Goal: Task Accomplishment & Management: Use online tool/utility

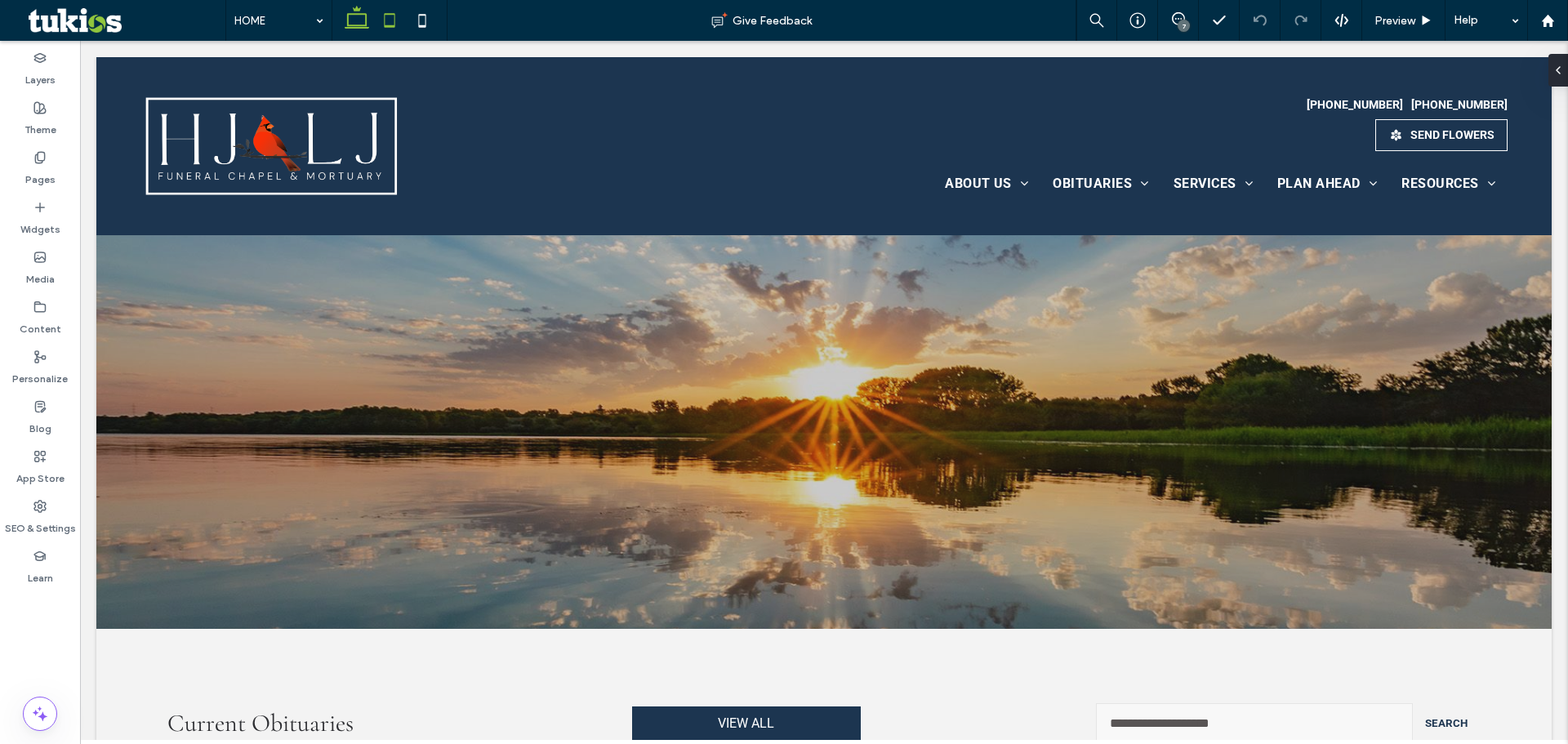
click at [398, 16] on icon at bounding box center [390, 20] width 33 height 33
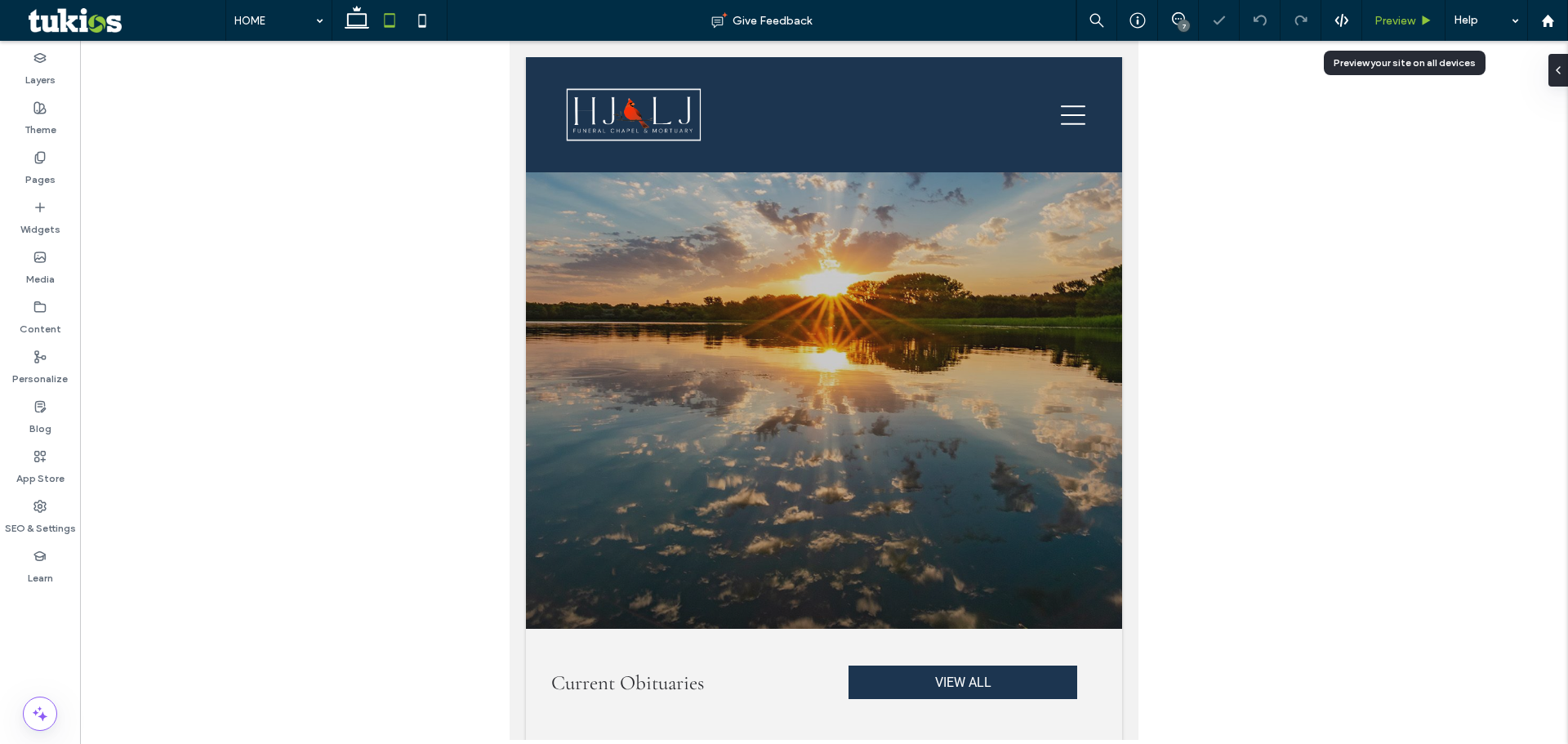
click at [1434, 24] on div "Preview" at bounding box center [1404, 20] width 83 height 14
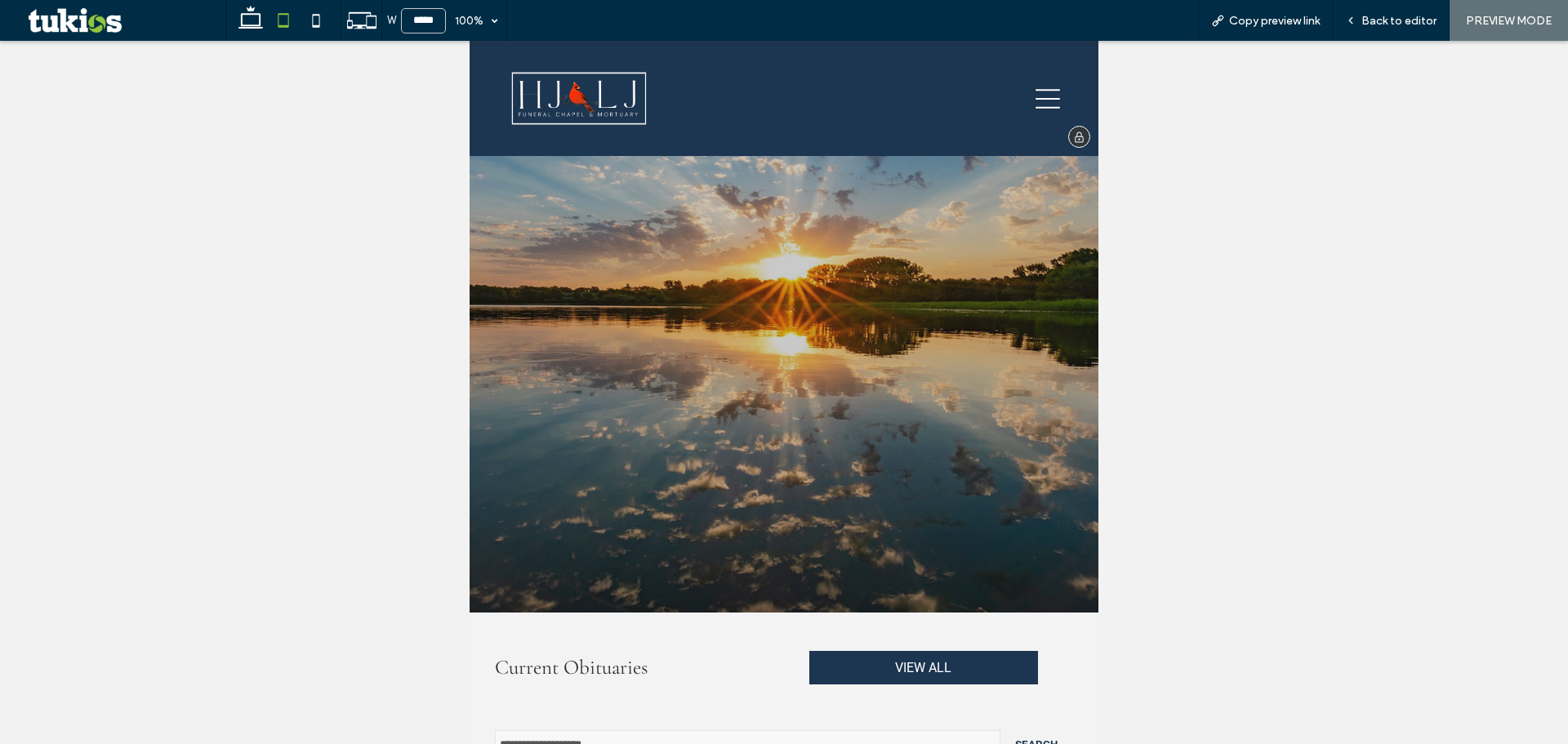
click at [1036, 103] on icon at bounding box center [1048, 98] width 25 height 25
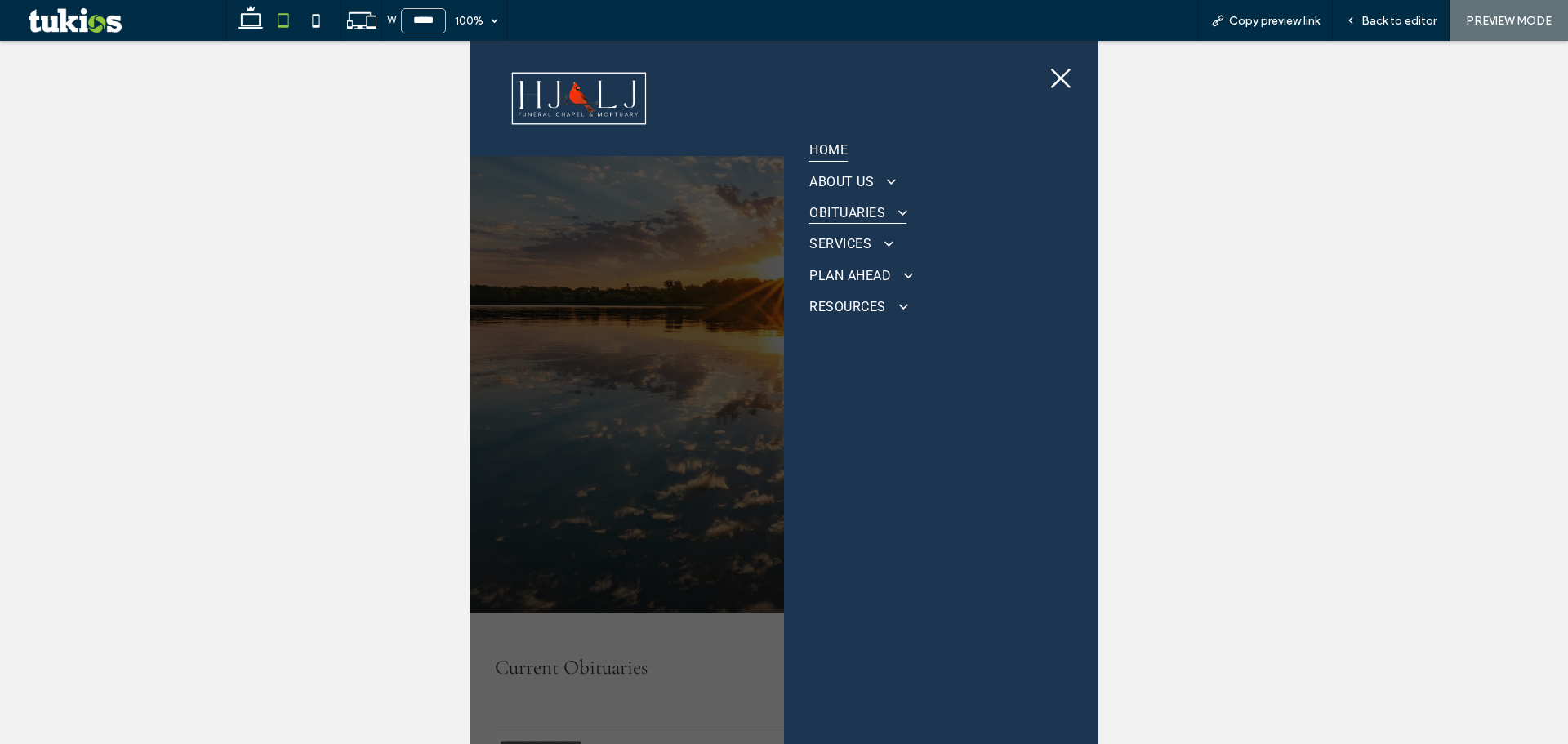
click at [868, 210] on span "OBITUARIES" at bounding box center [857, 212] width 96 height 23
click at [317, 17] on icon at bounding box center [317, 20] width 33 height 33
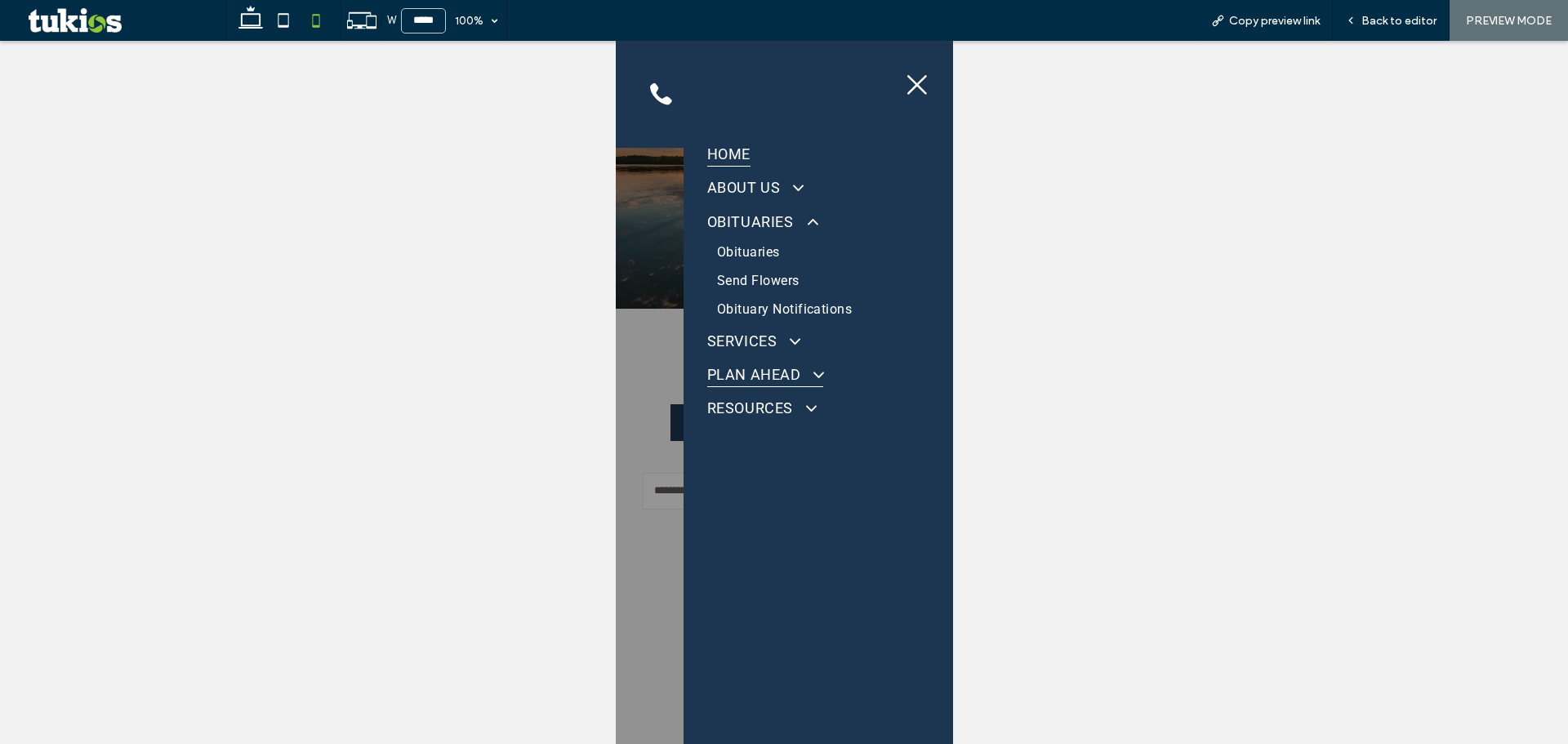
click at [785, 375] on span "PLAN AHEAD" at bounding box center [764, 373] width 116 height 26
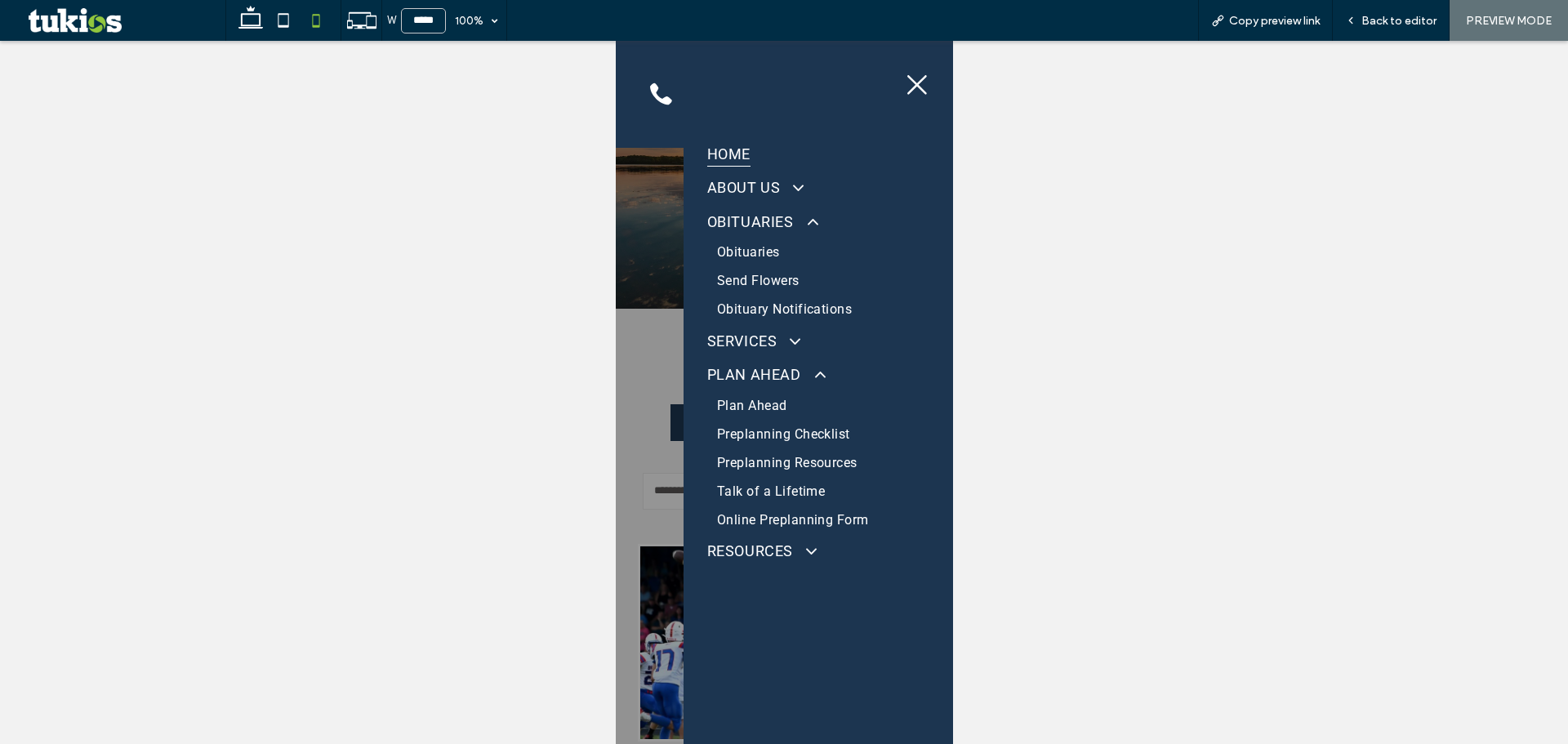
click at [764, 405] on span "Plan Ahead" at bounding box center [751, 405] width 71 height 16
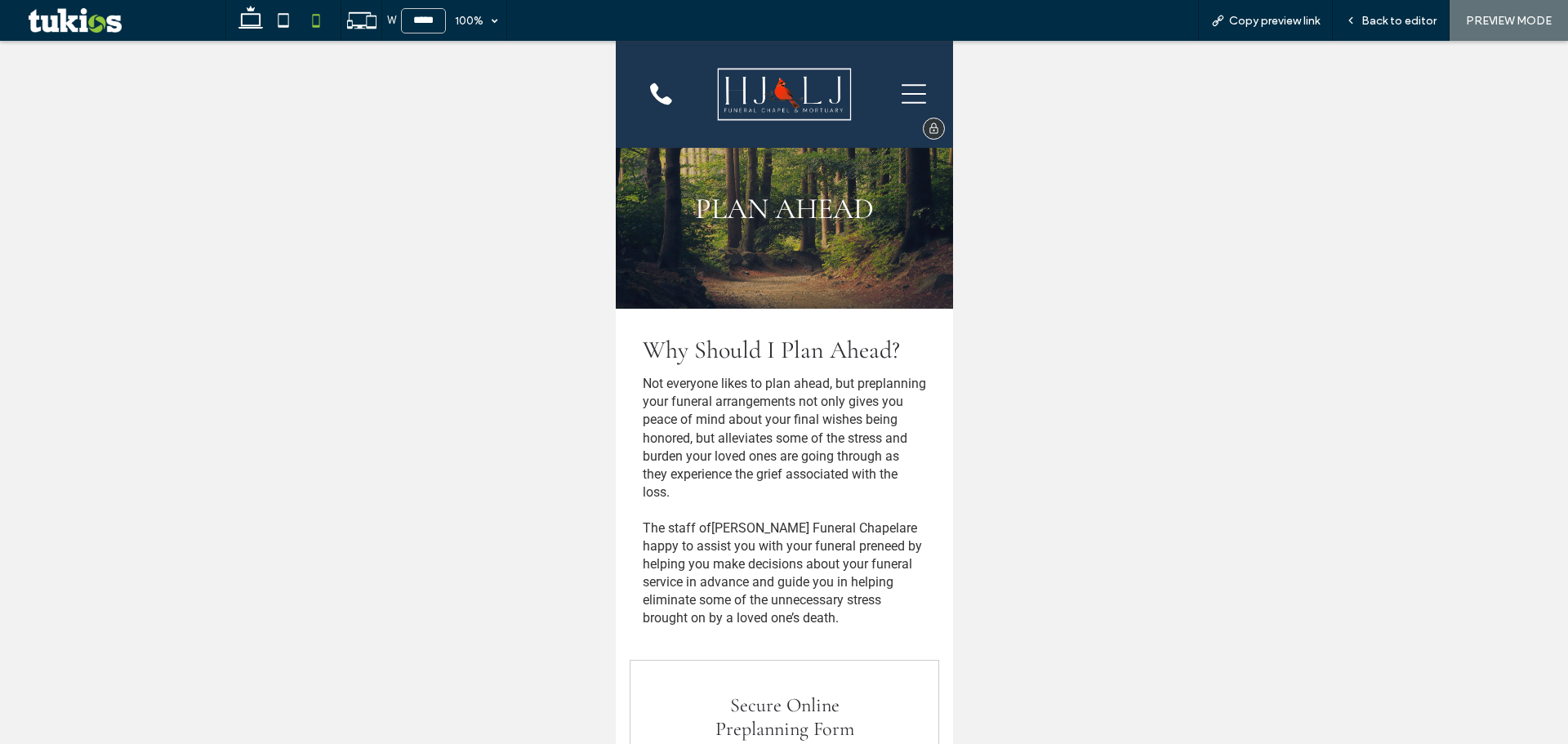
click at [909, 96] on icon at bounding box center [913, 94] width 25 height 25
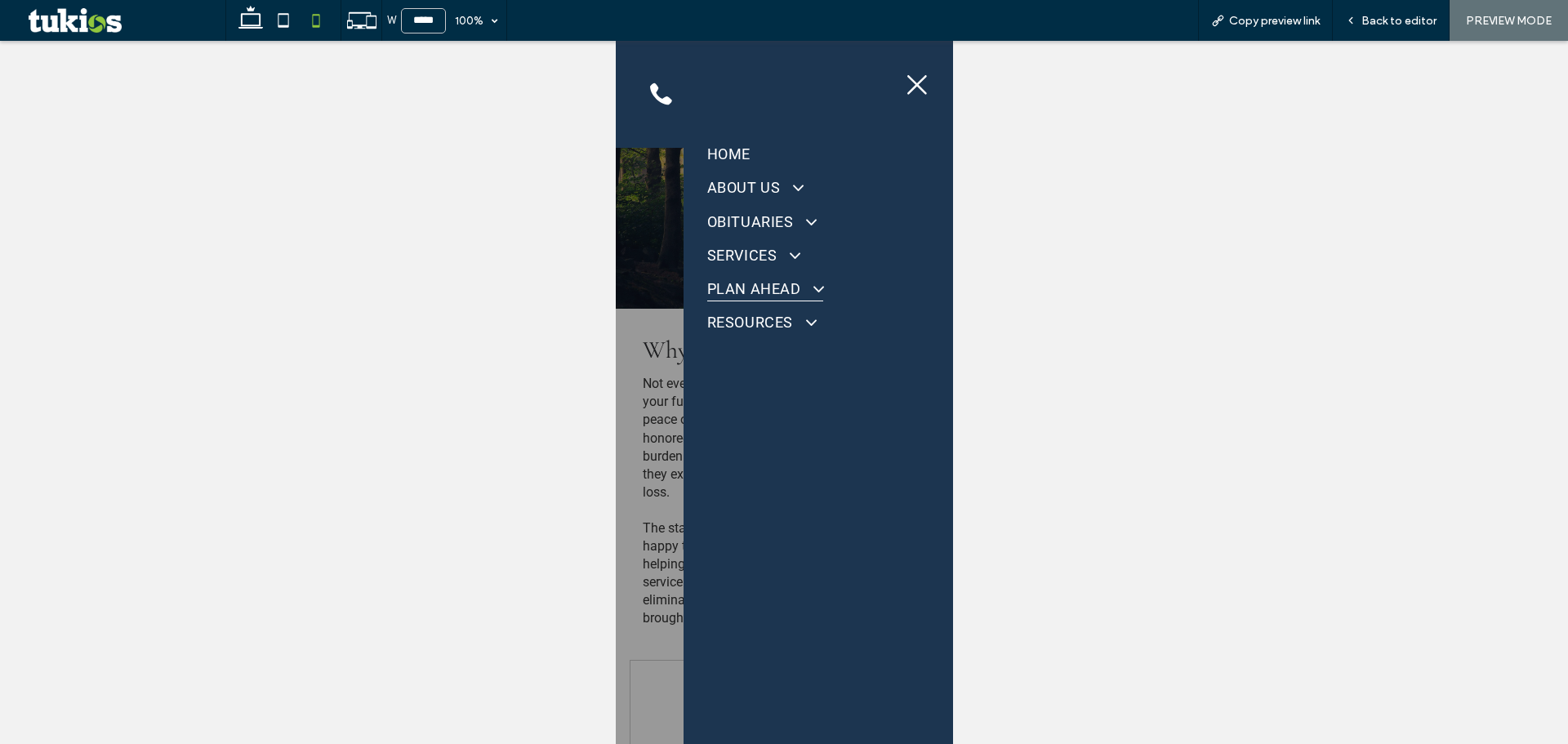
click at [790, 282] on span "PLAN AHEAD" at bounding box center [764, 288] width 116 height 26
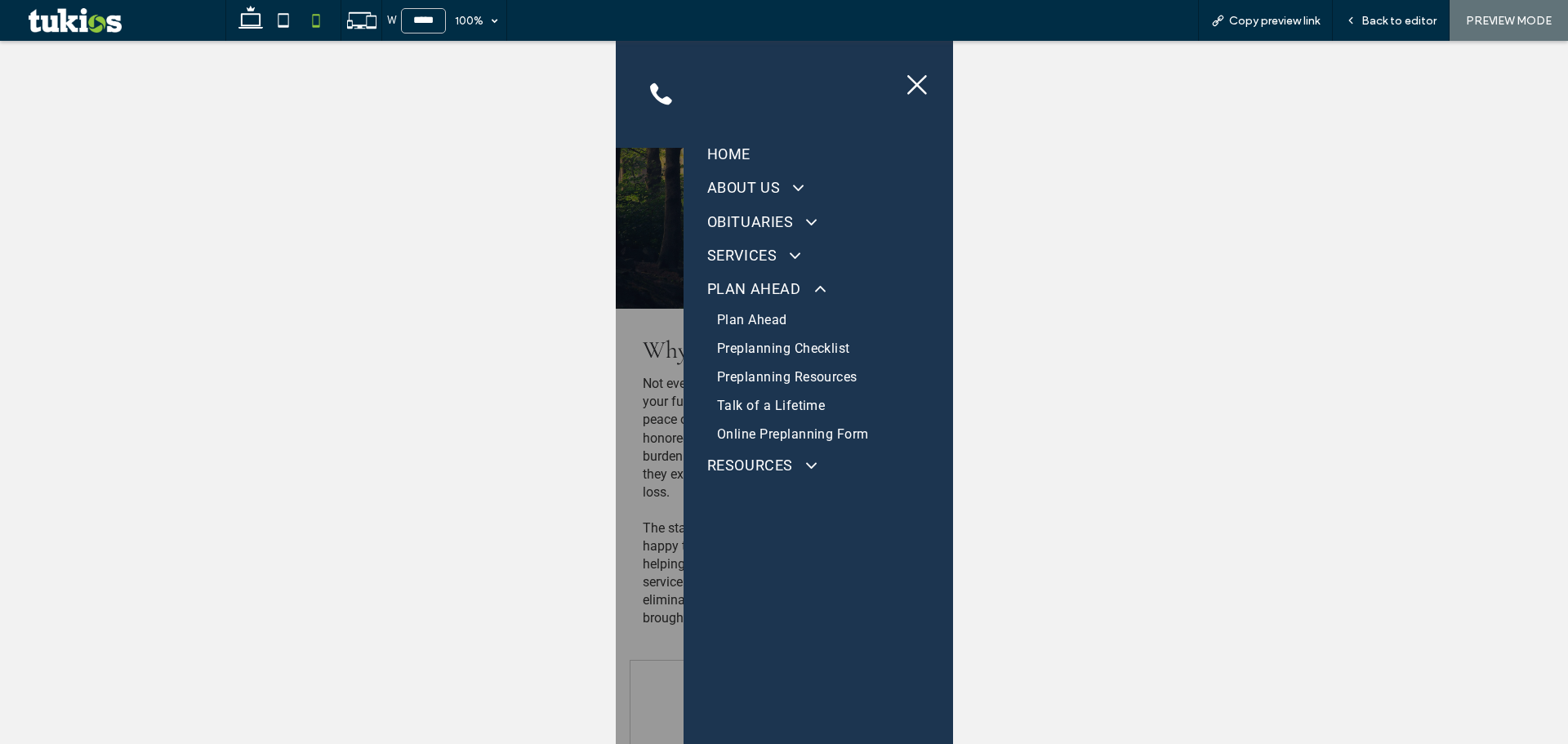
click at [787, 369] on link "Preplanning Resources" at bounding box center [817, 376] width 222 height 28
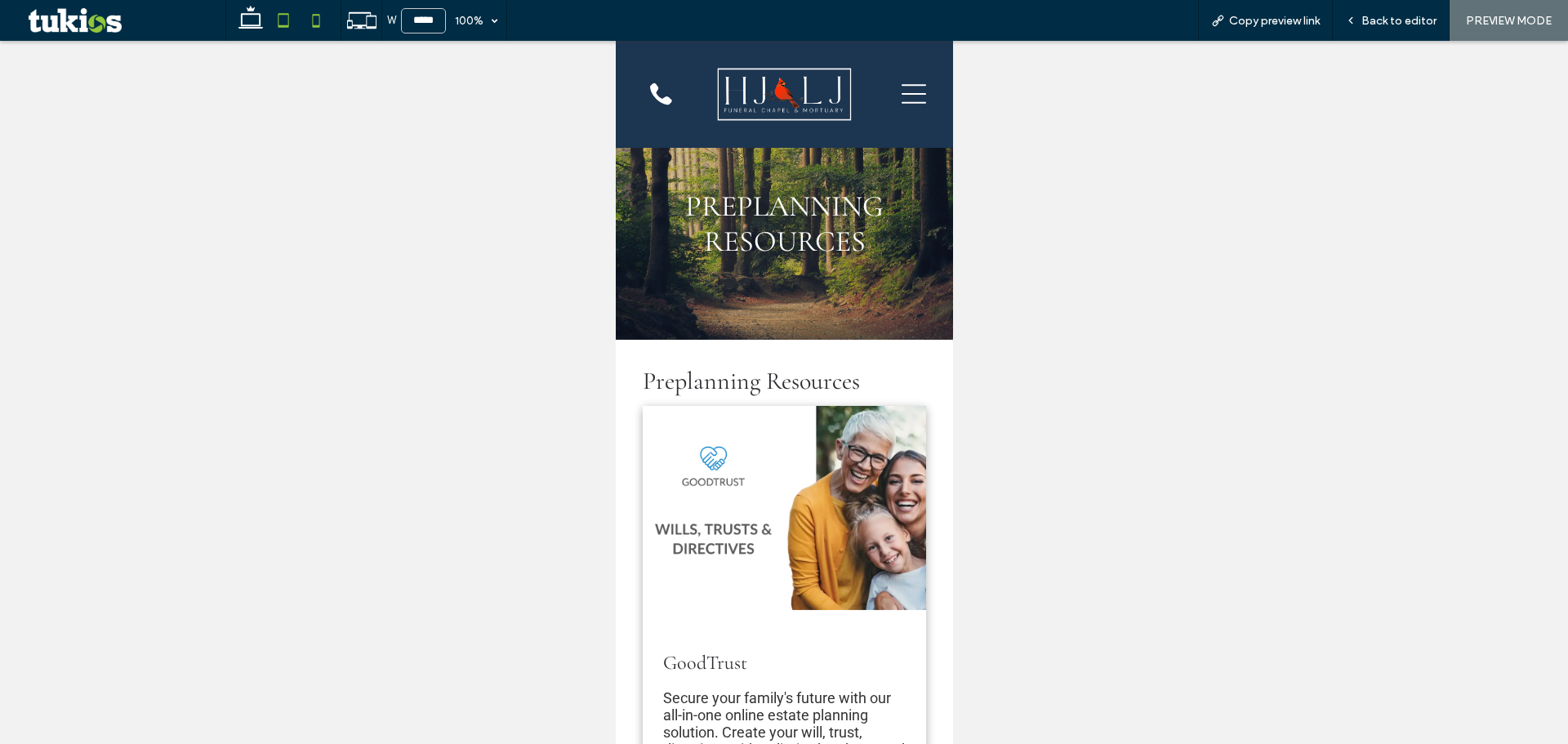
click at [284, 21] on icon at bounding box center [284, 20] width 33 height 33
type input "*****"
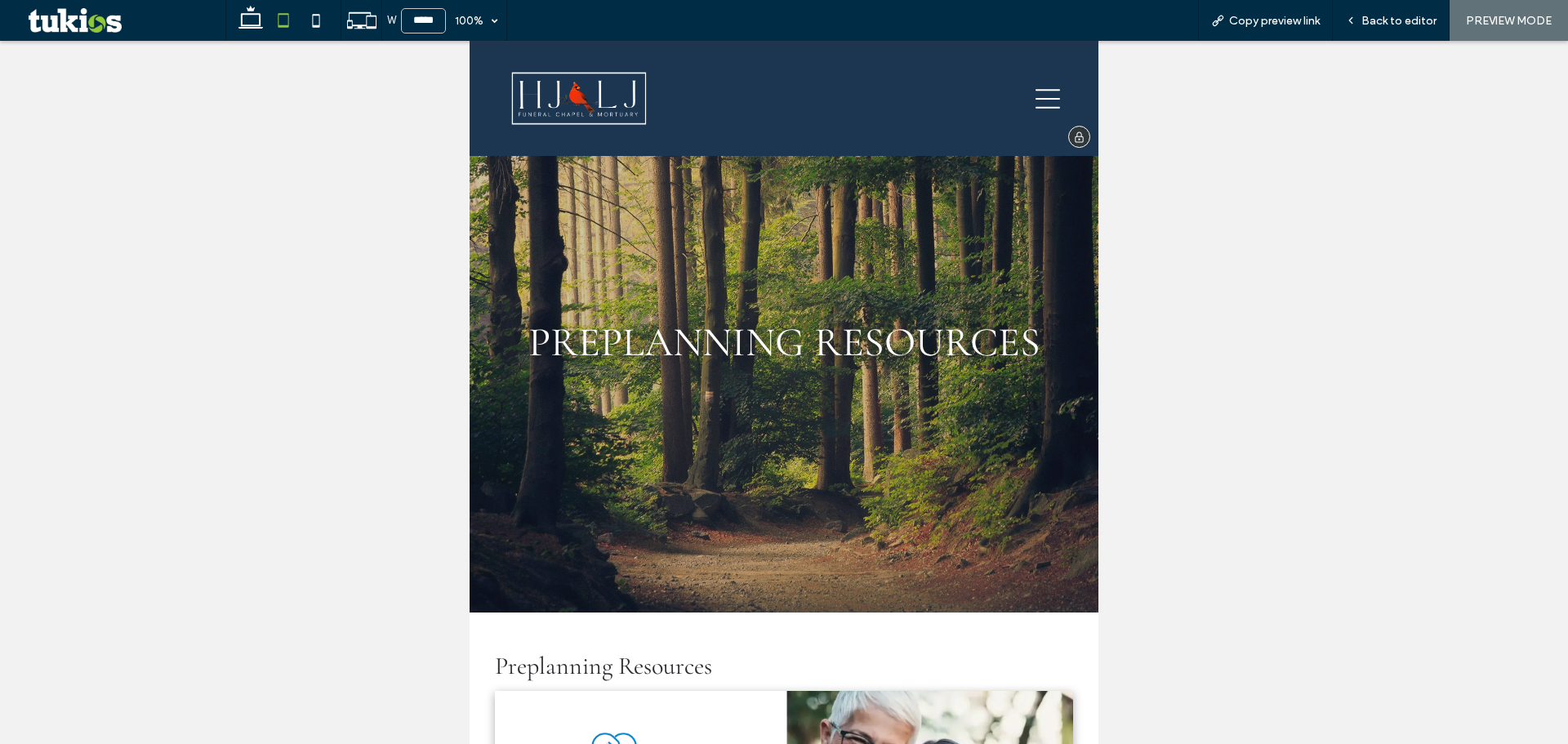
click at [1040, 107] on icon at bounding box center [1048, 98] width 25 height 19
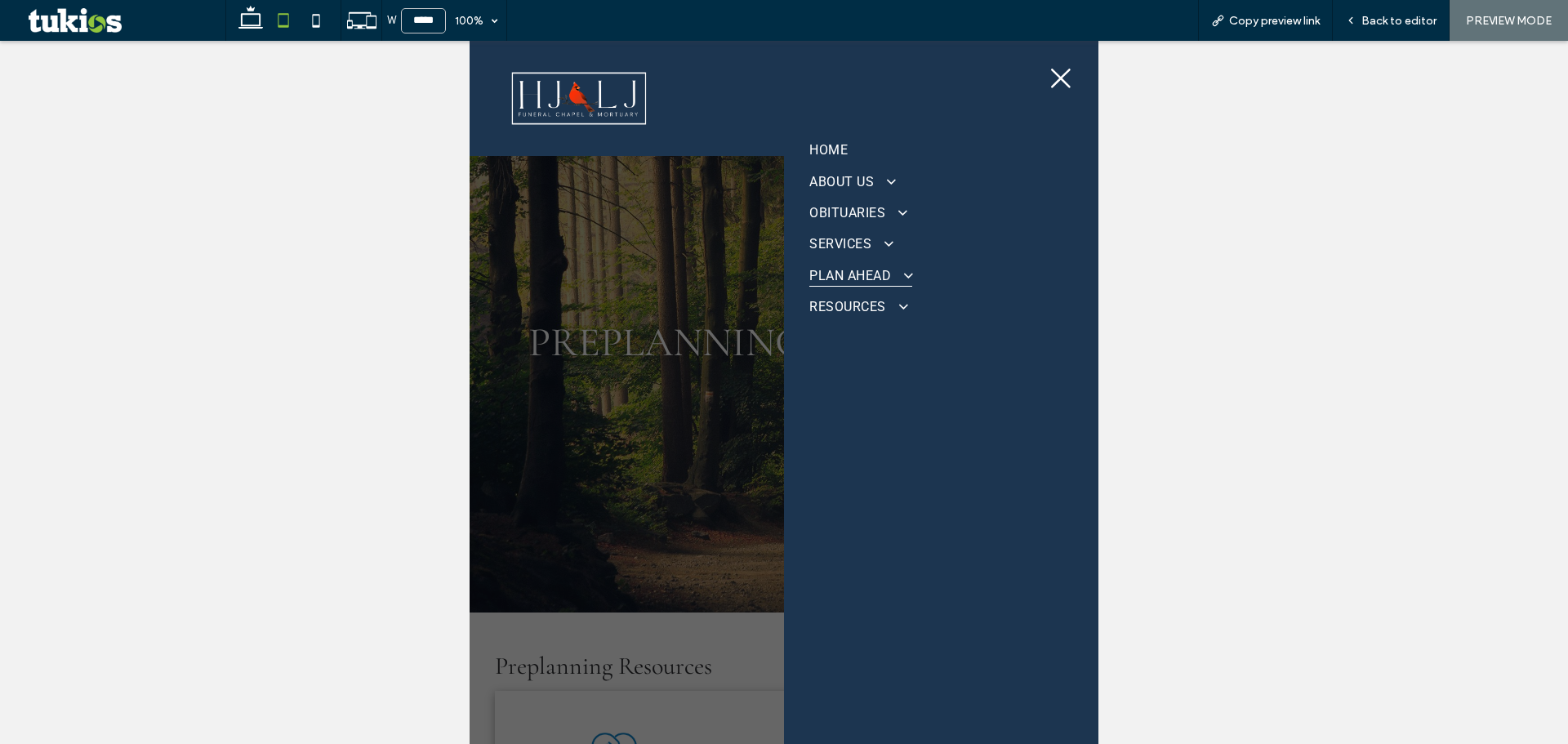
click at [876, 264] on span "PLAN AHEAD" at bounding box center [860, 275] width 102 height 23
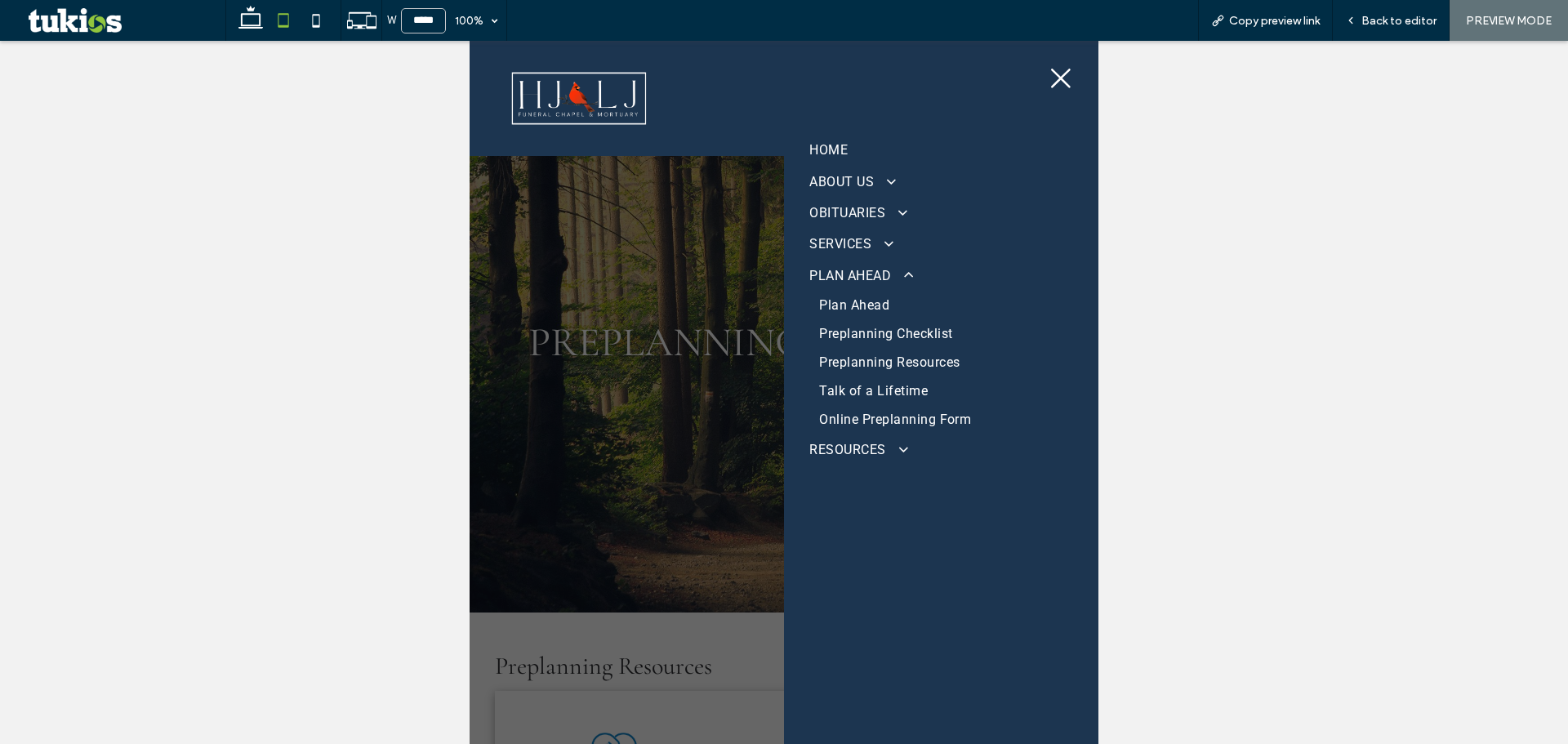
click at [877, 302] on span "Plan Ahead" at bounding box center [854, 305] width 71 height 16
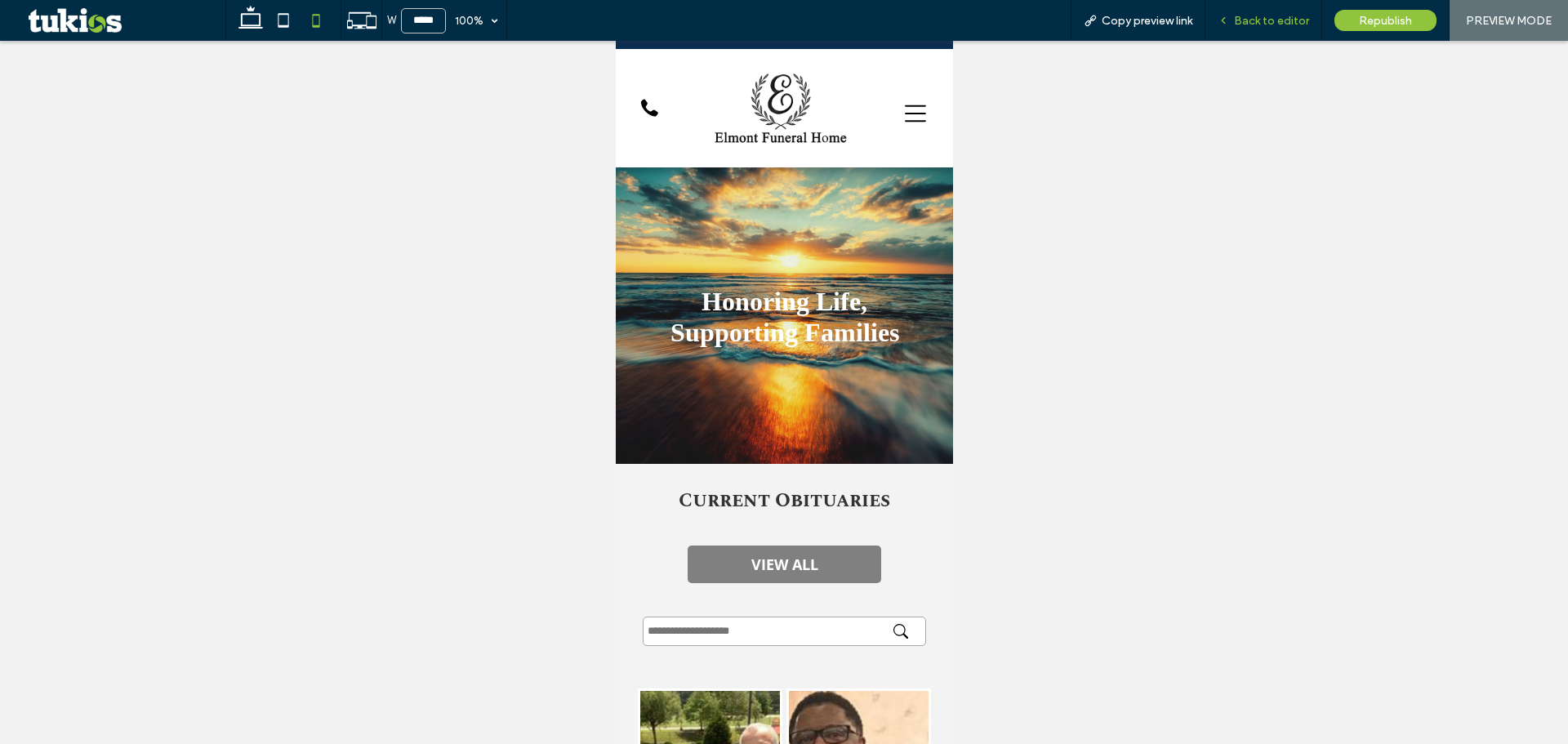
click at [1288, 29] on div "Back to editor" at bounding box center [1263, 20] width 117 height 41
click at [1267, 25] on span "Back to editor" at bounding box center [1272, 20] width 75 height 14
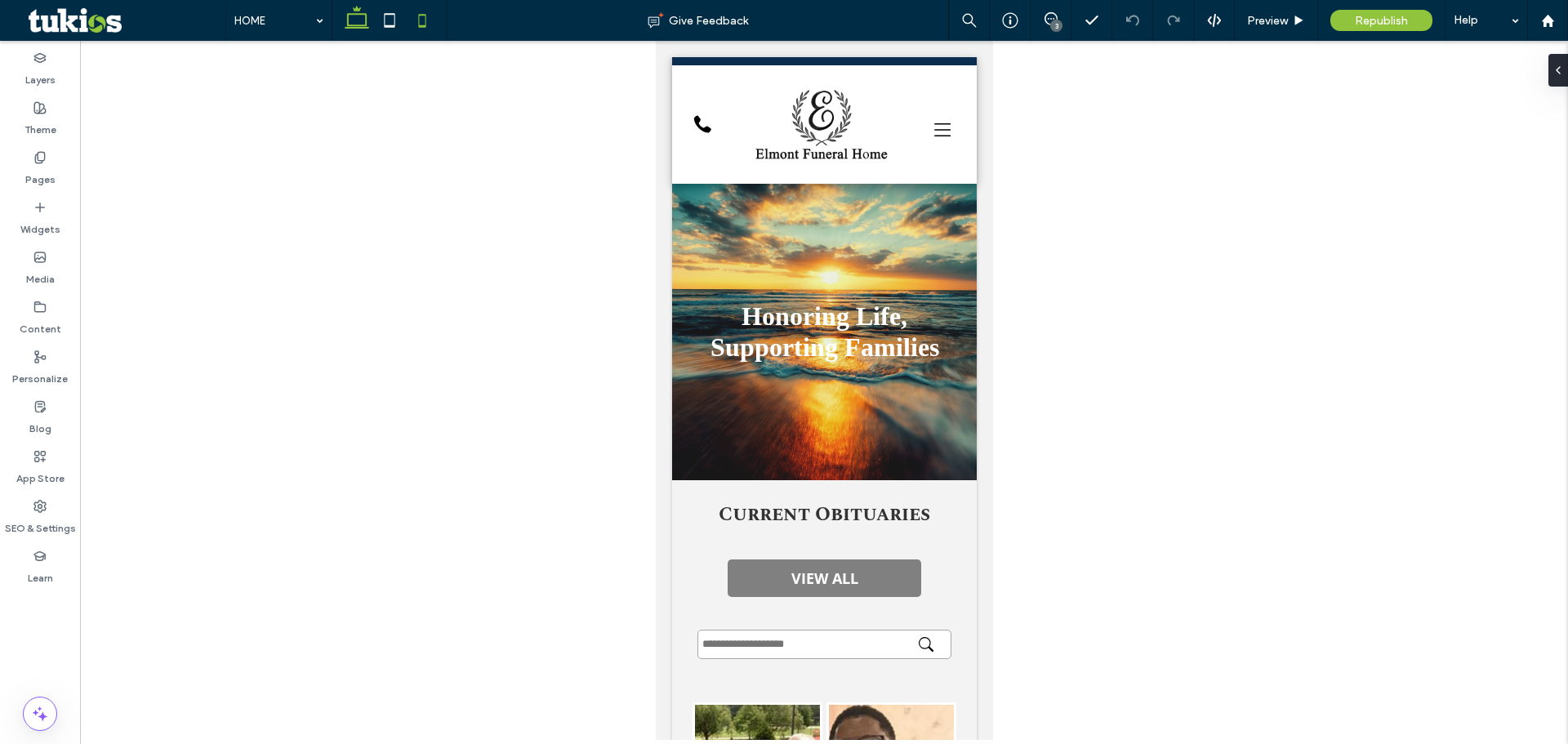
click at [343, 25] on icon at bounding box center [357, 20] width 33 height 33
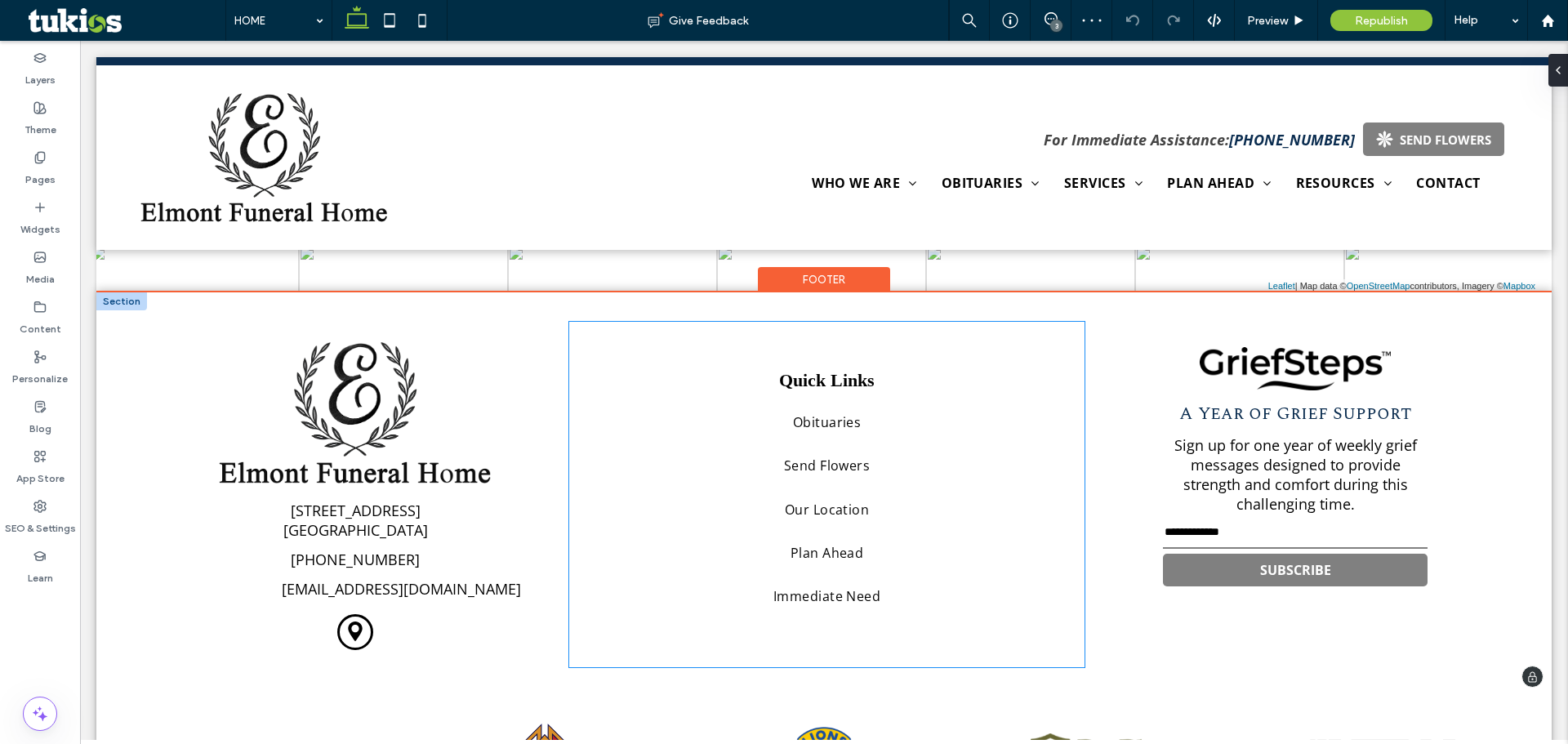
scroll to position [3516, 0]
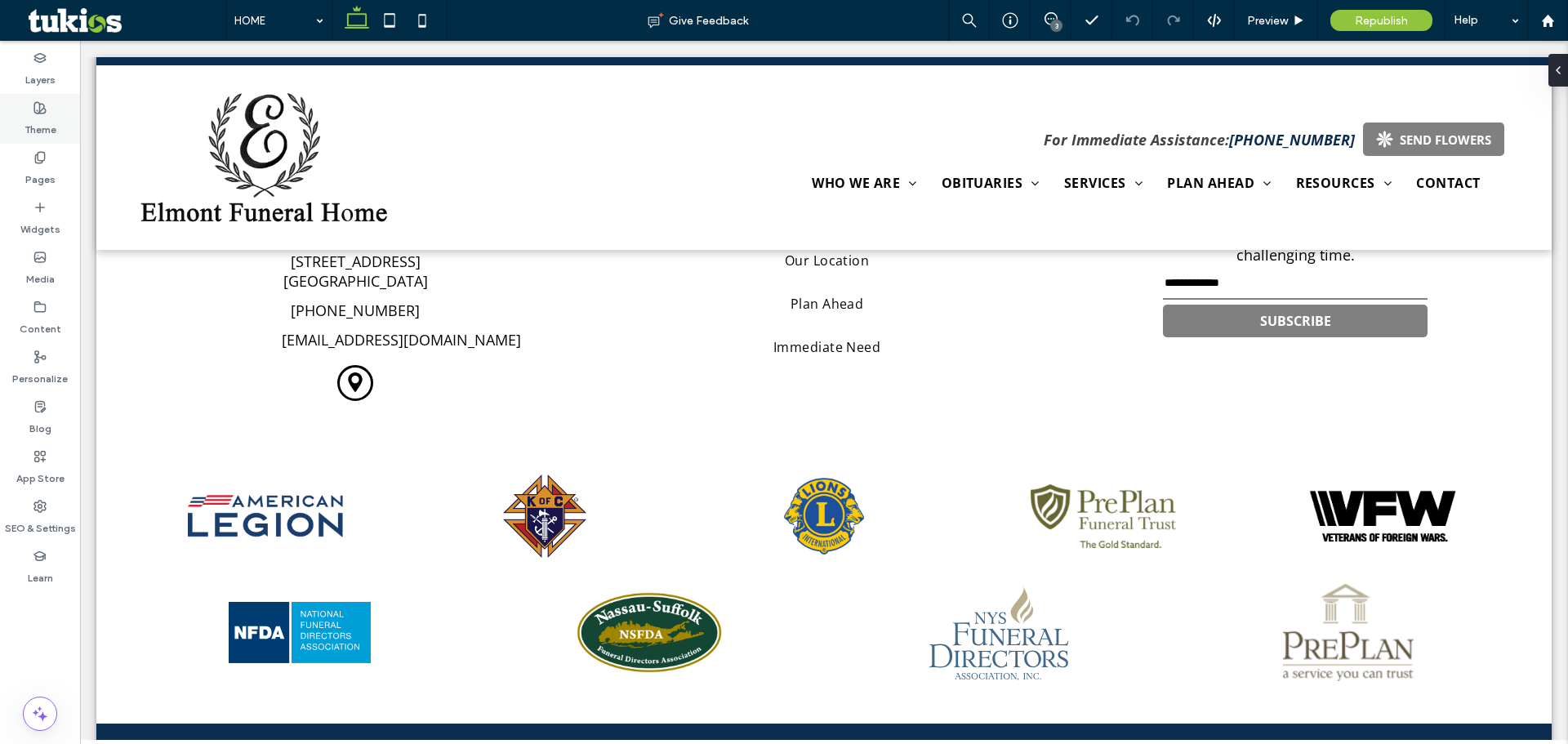
click at [41, 102] on icon at bounding box center [40, 107] width 13 height 13
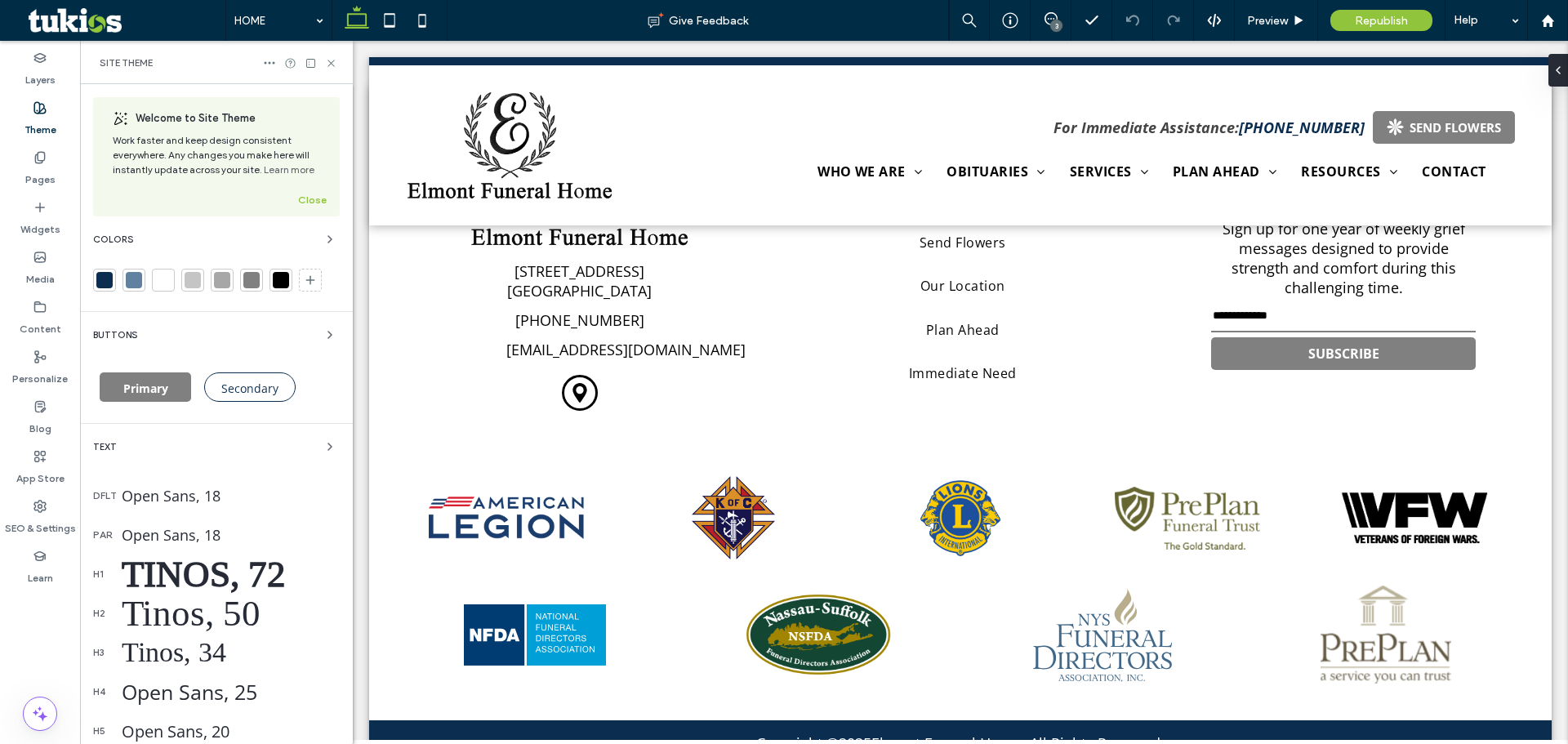
scroll to position [3360, 0]
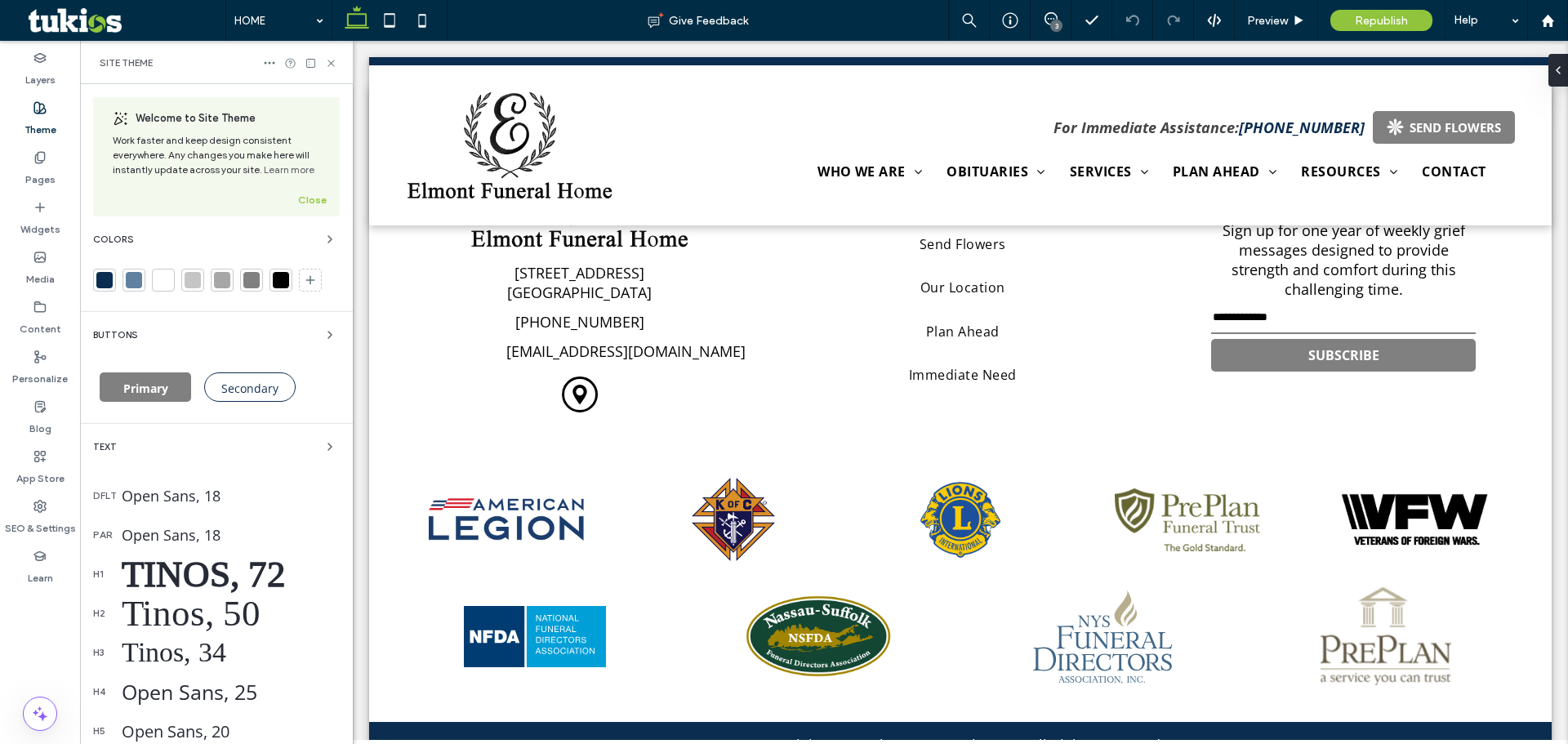
click at [115, 276] on div at bounding box center [104, 280] width 23 height 23
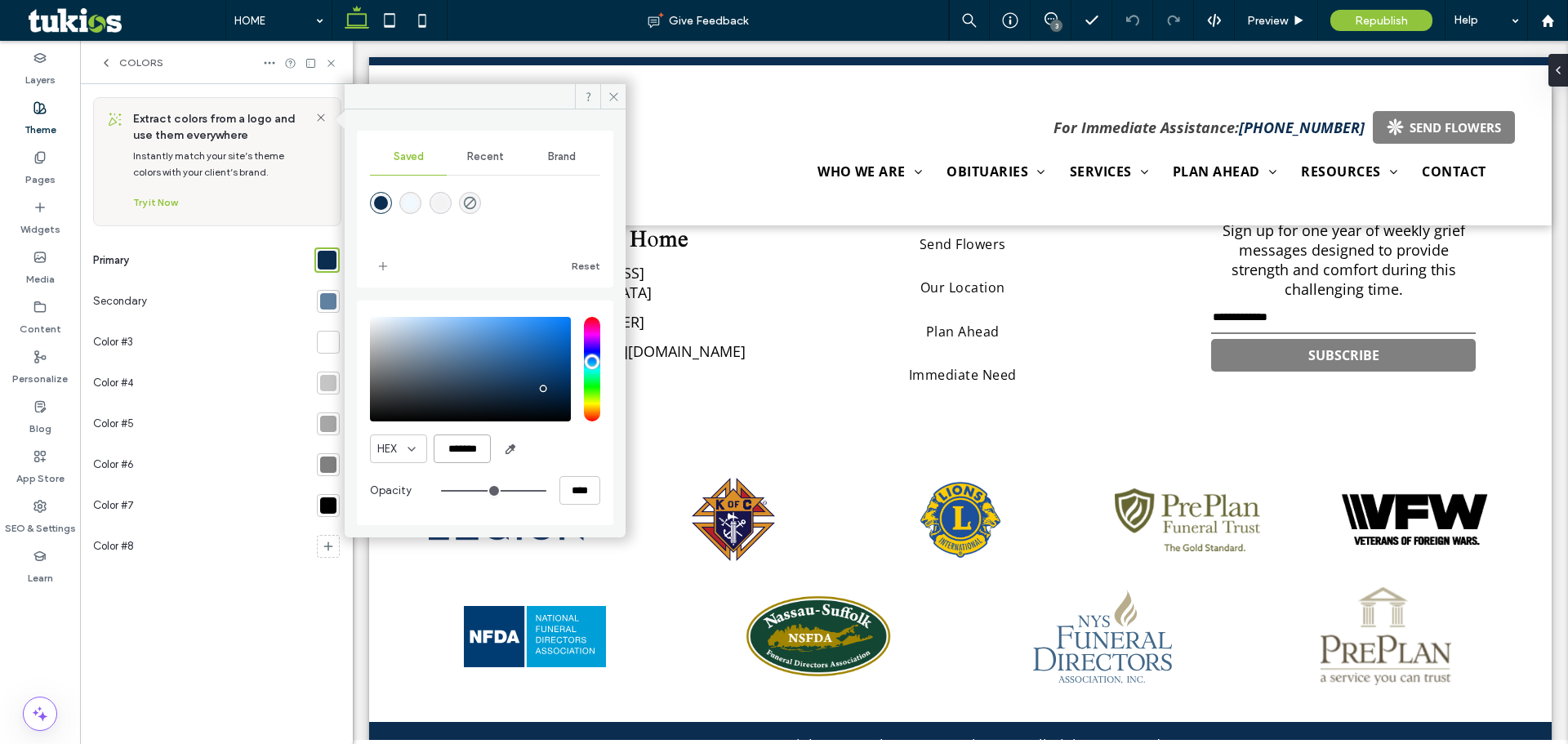
scroll to position [0, 2]
drag, startPoint x: 443, startPoint y: 450, endPoint x: 513, endPoint y: 453, distance: 70.1
click at [513, 453] on div "HEX *******" at bounding box center [484, 449] width 230 height 28
click at [28, 455] on div "App Store" at bounding box center [39, 468] width 80 height 50
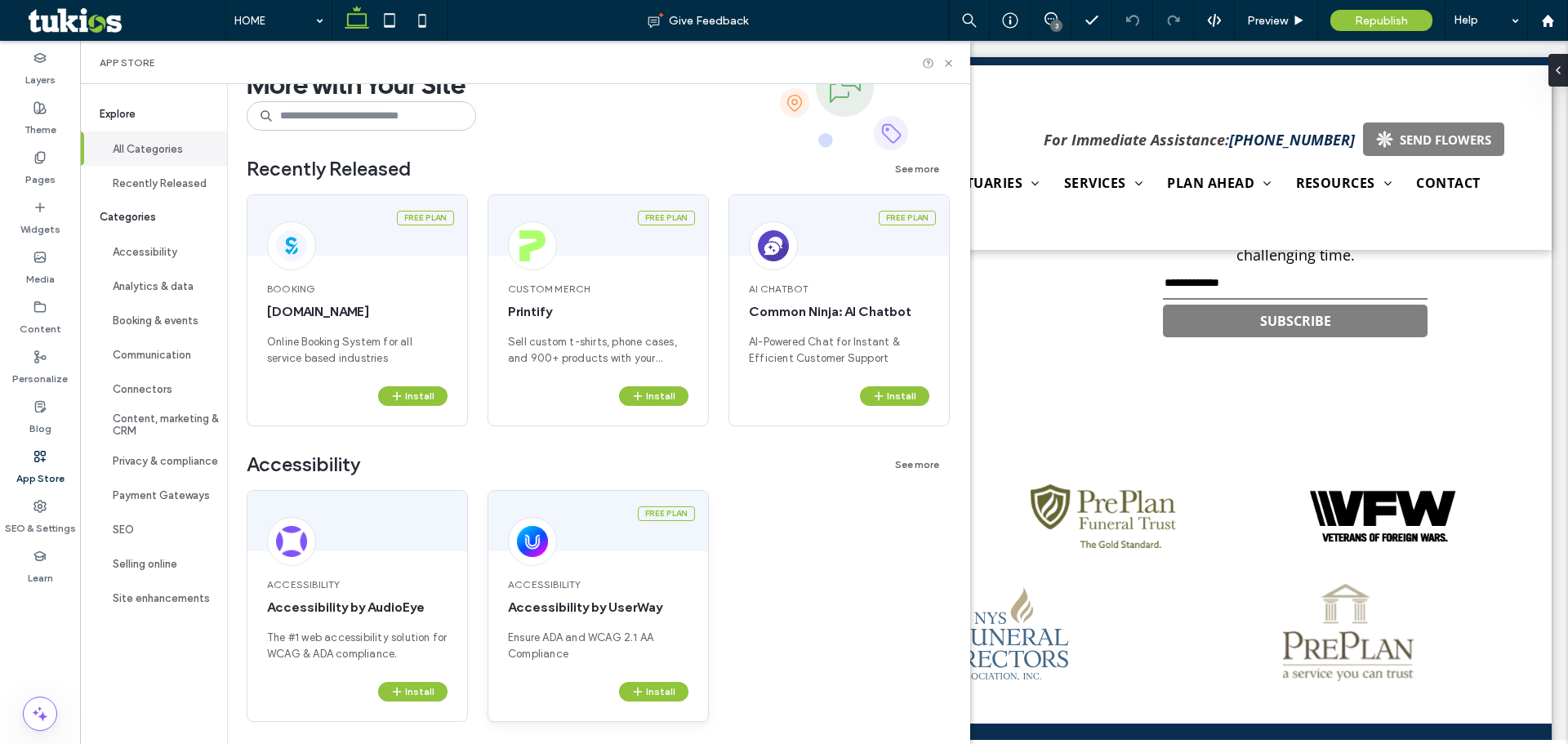
scroll to position [245, 0]
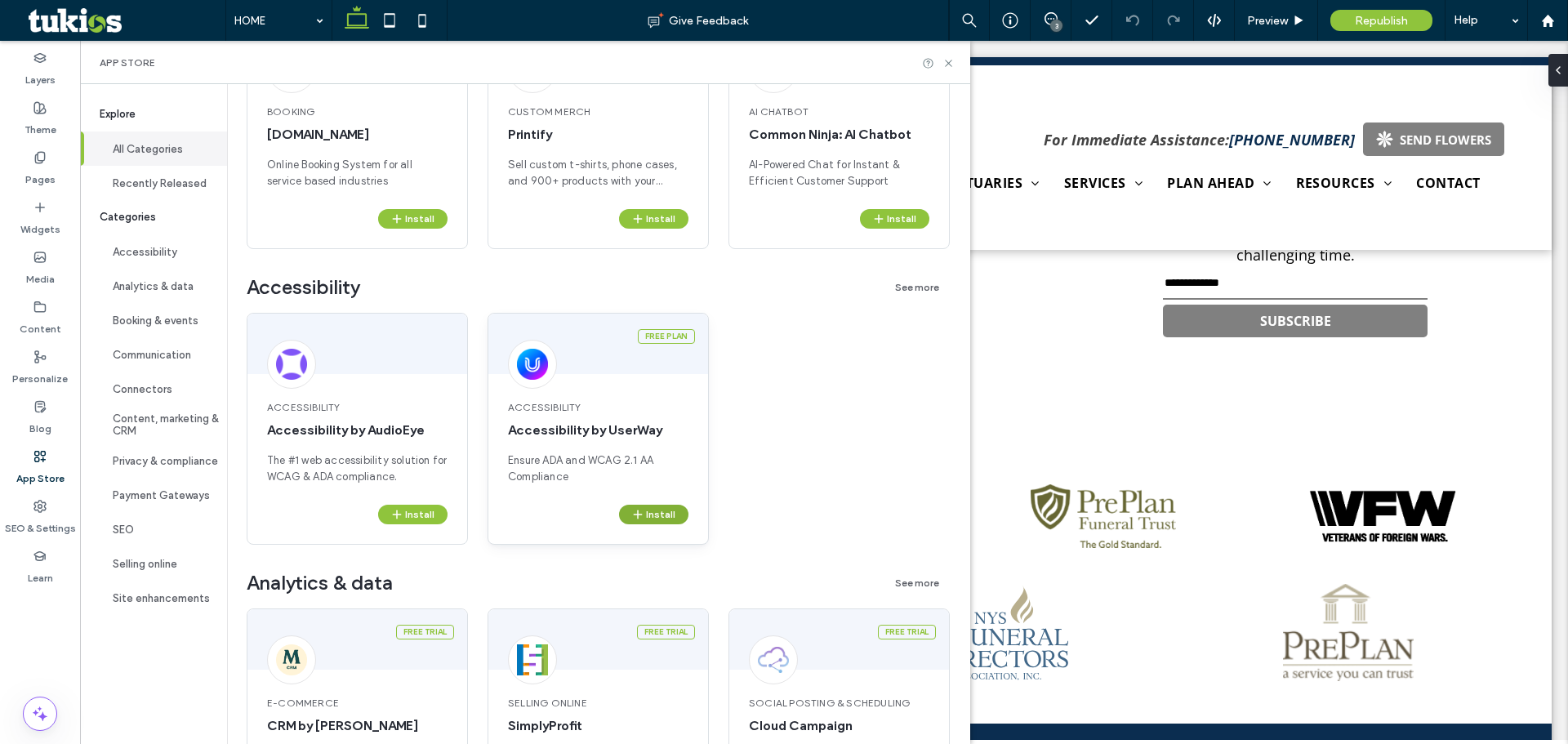
click at [659, 517] on button "Install" at bounding box center [654, 514] width 70 height 19
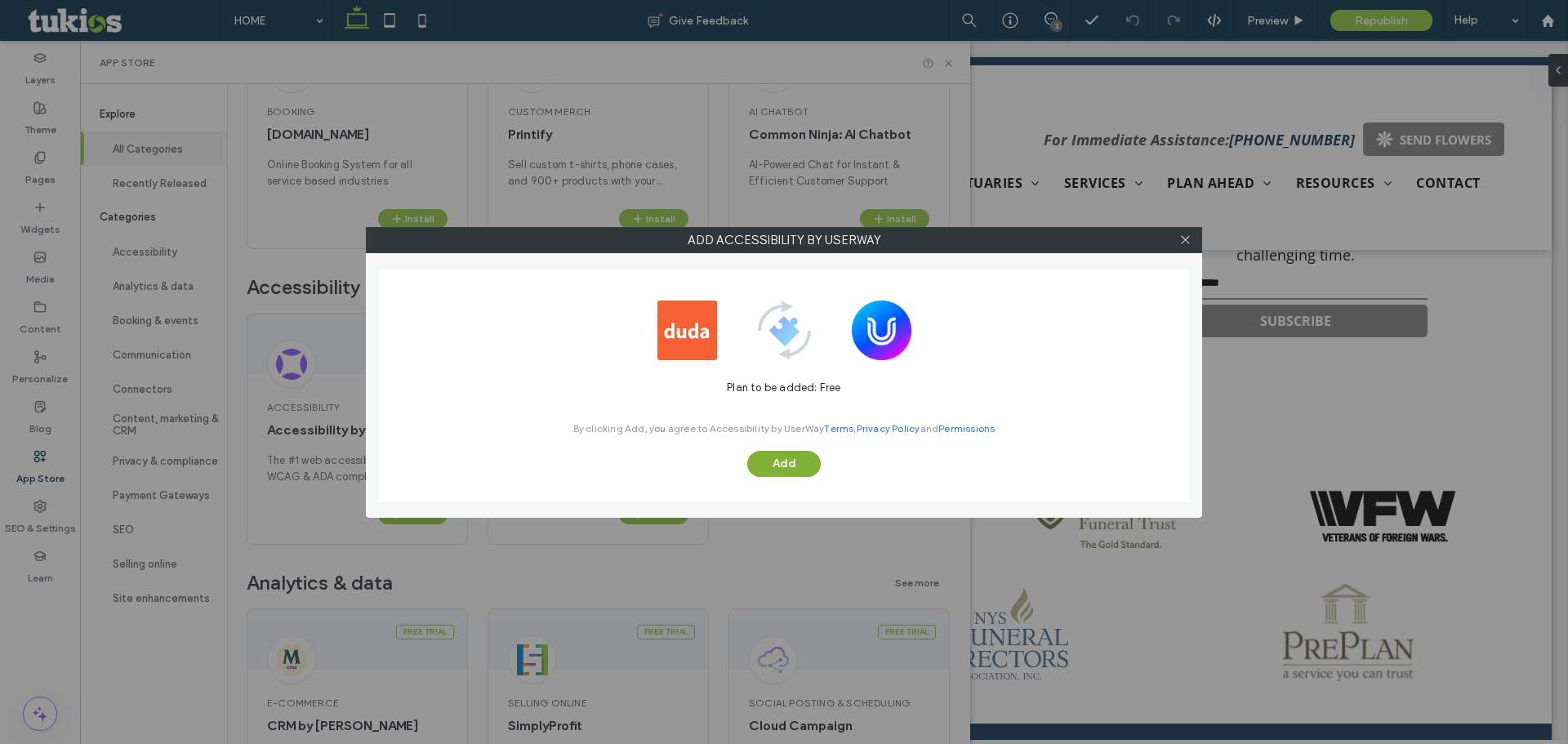
click at [781, 464] on button "Add" at bounding box center [784, 463] width 73 height 26
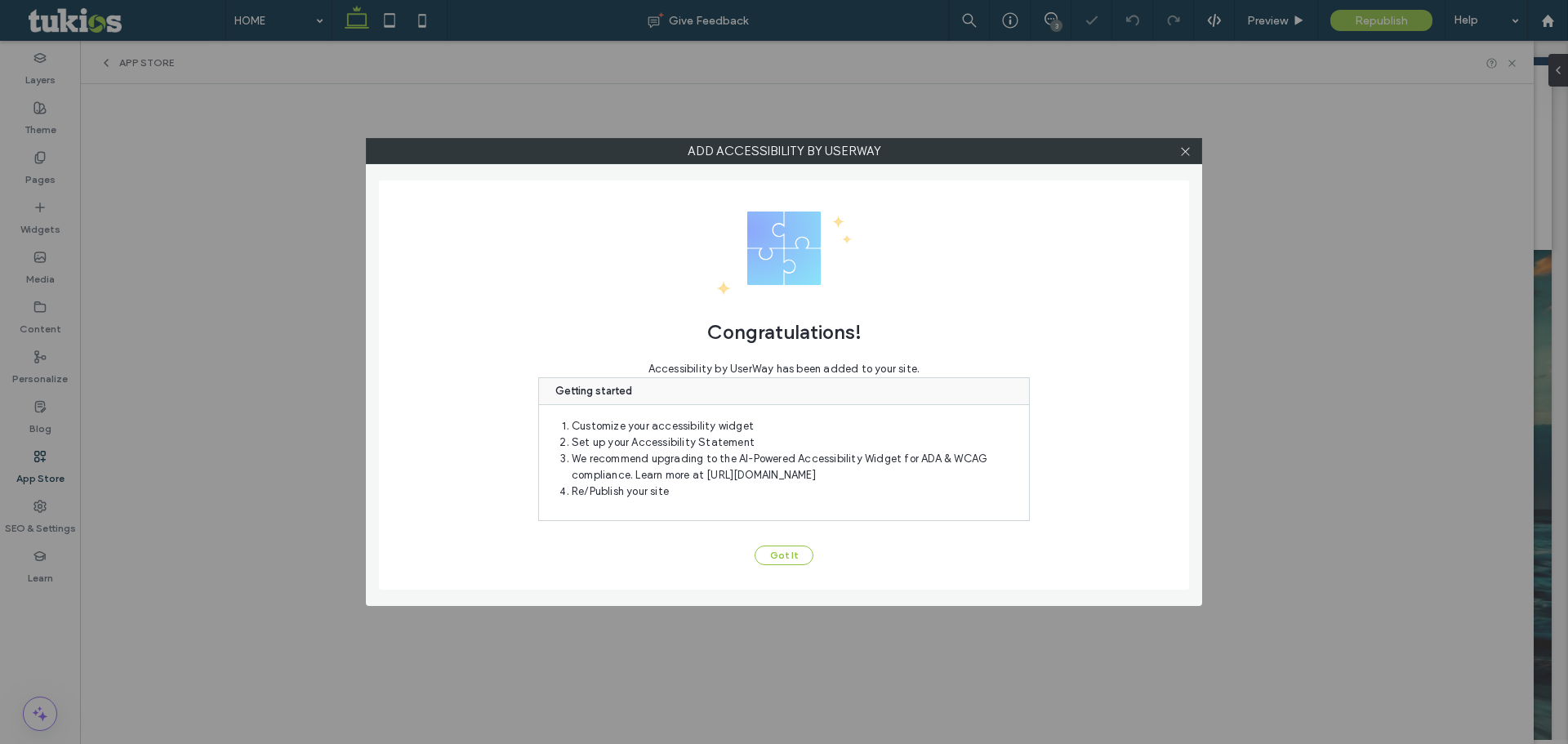
scroll to position [0, 0]
click at [769, 561] on button "Got It" at bounding box center [784, 555] width 59 height 19
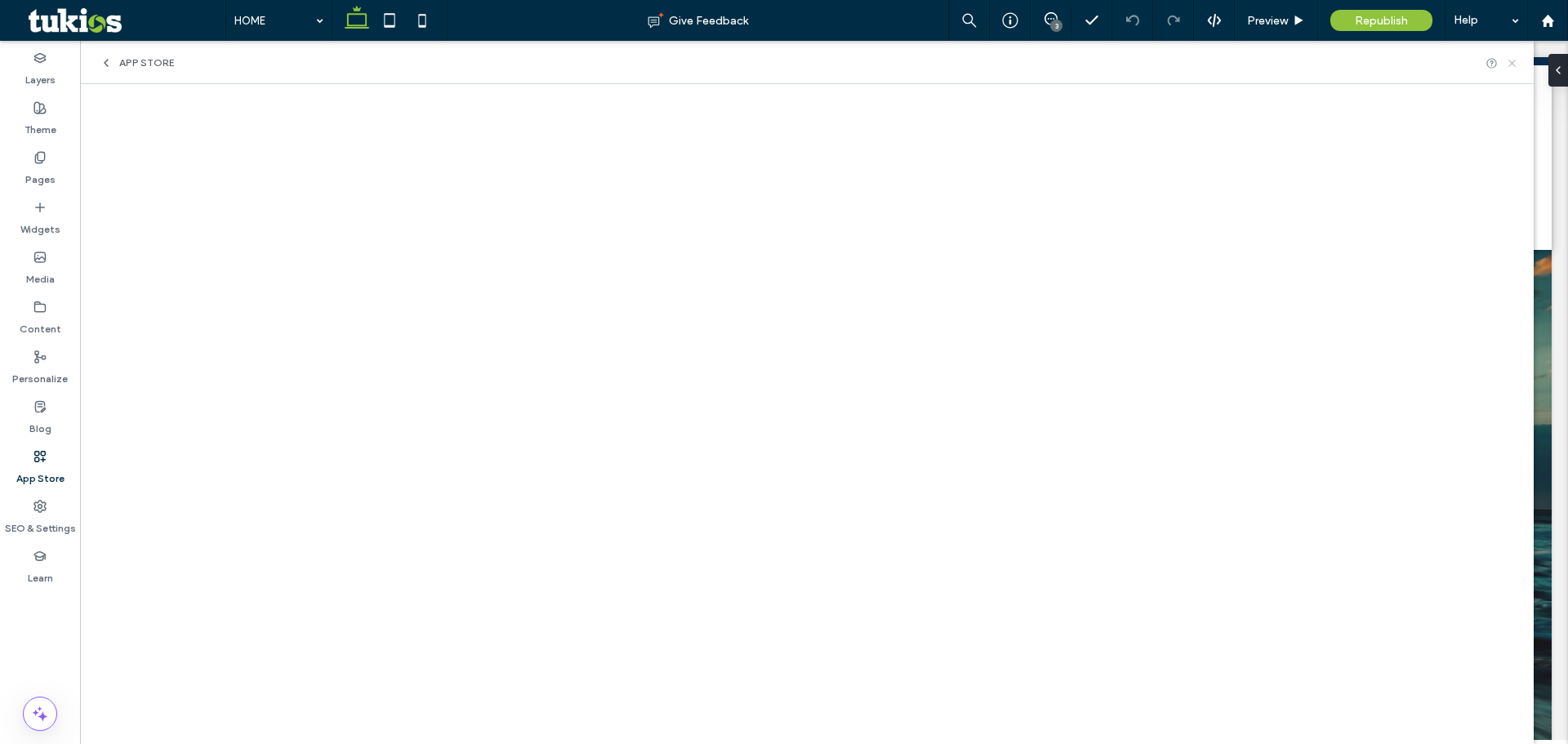
click at [1513, 60] on icon at bounding box center [1512, 62] width 12 height 12
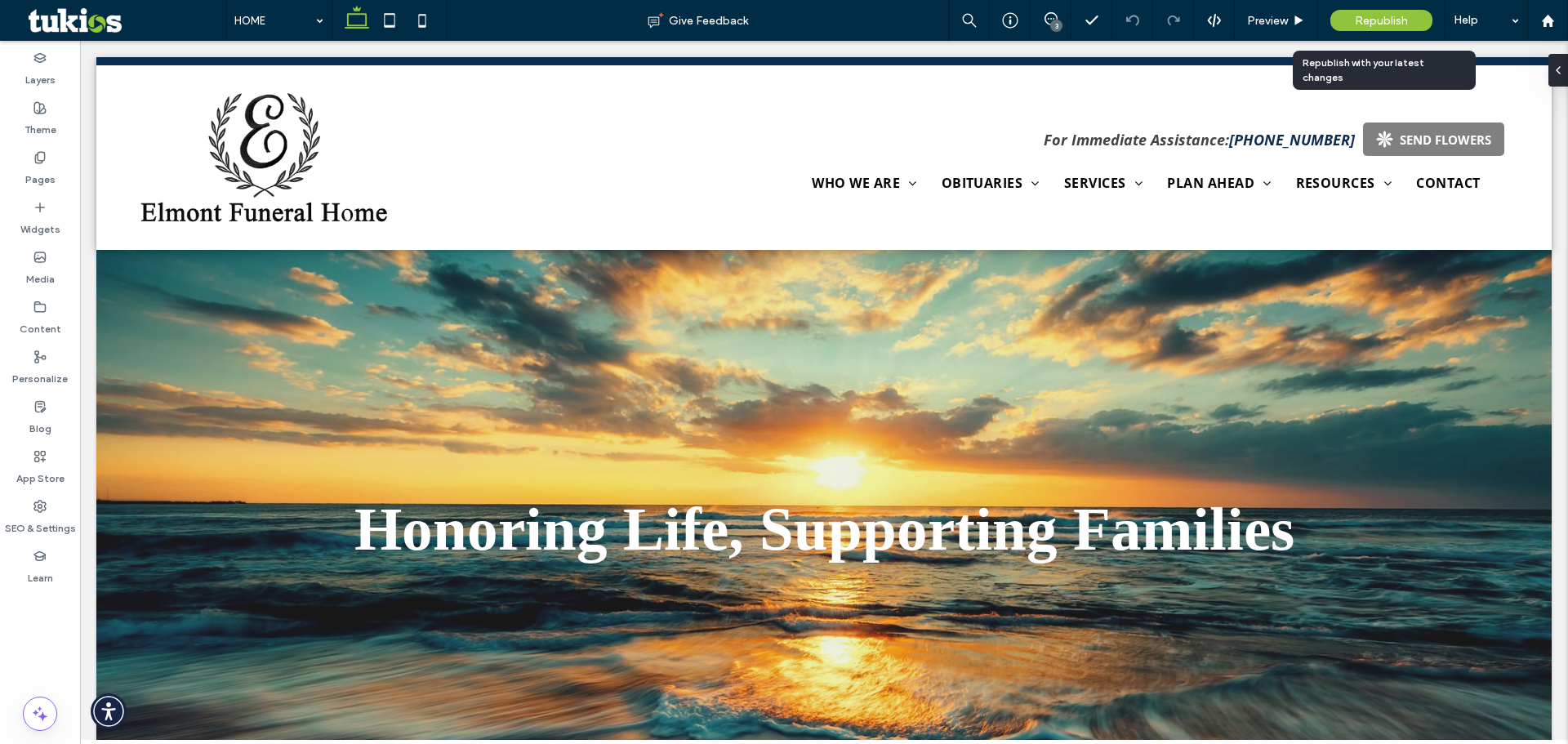
click at [1359, 14] on span "Republish" at bounding box center [1382, 20] width 53 height 14
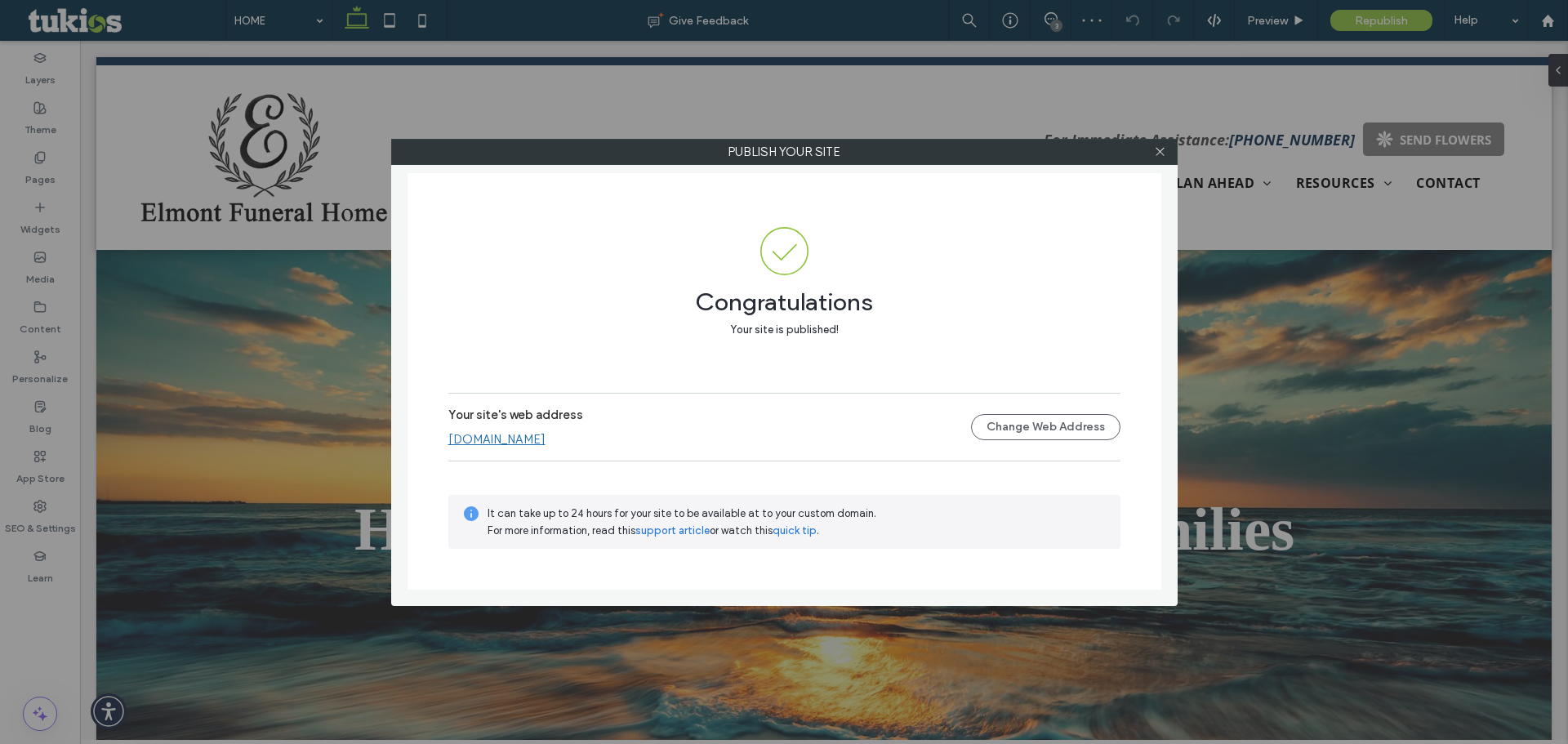
click at [546, 438] on link "www.elmontfuneralhomeltd.com" at bounding box center [497, 439] width 97 height 15
click at [1162, 153] on icon at bounding box center [1160, 150] width 12 height 12
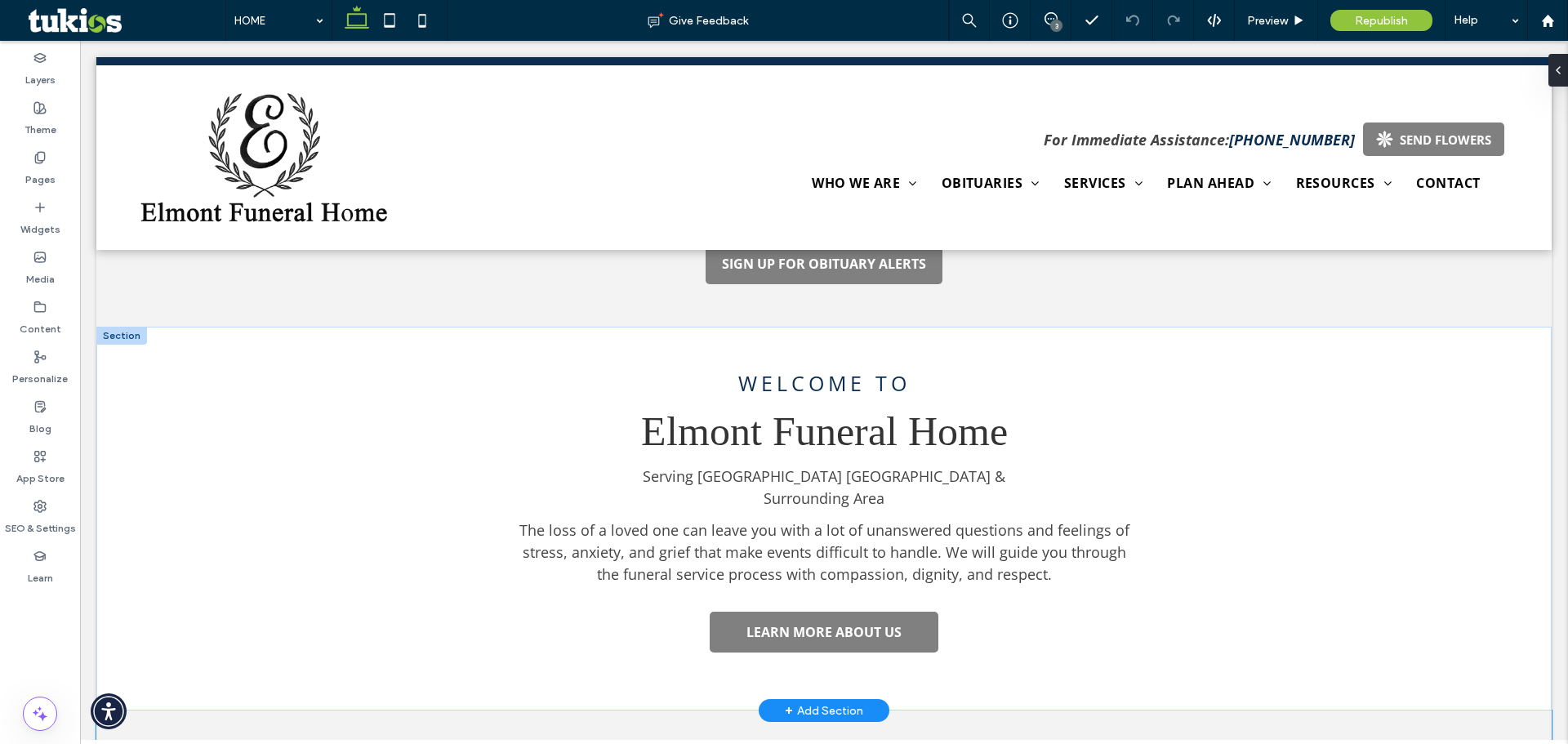
scroll to position [1388, 0]
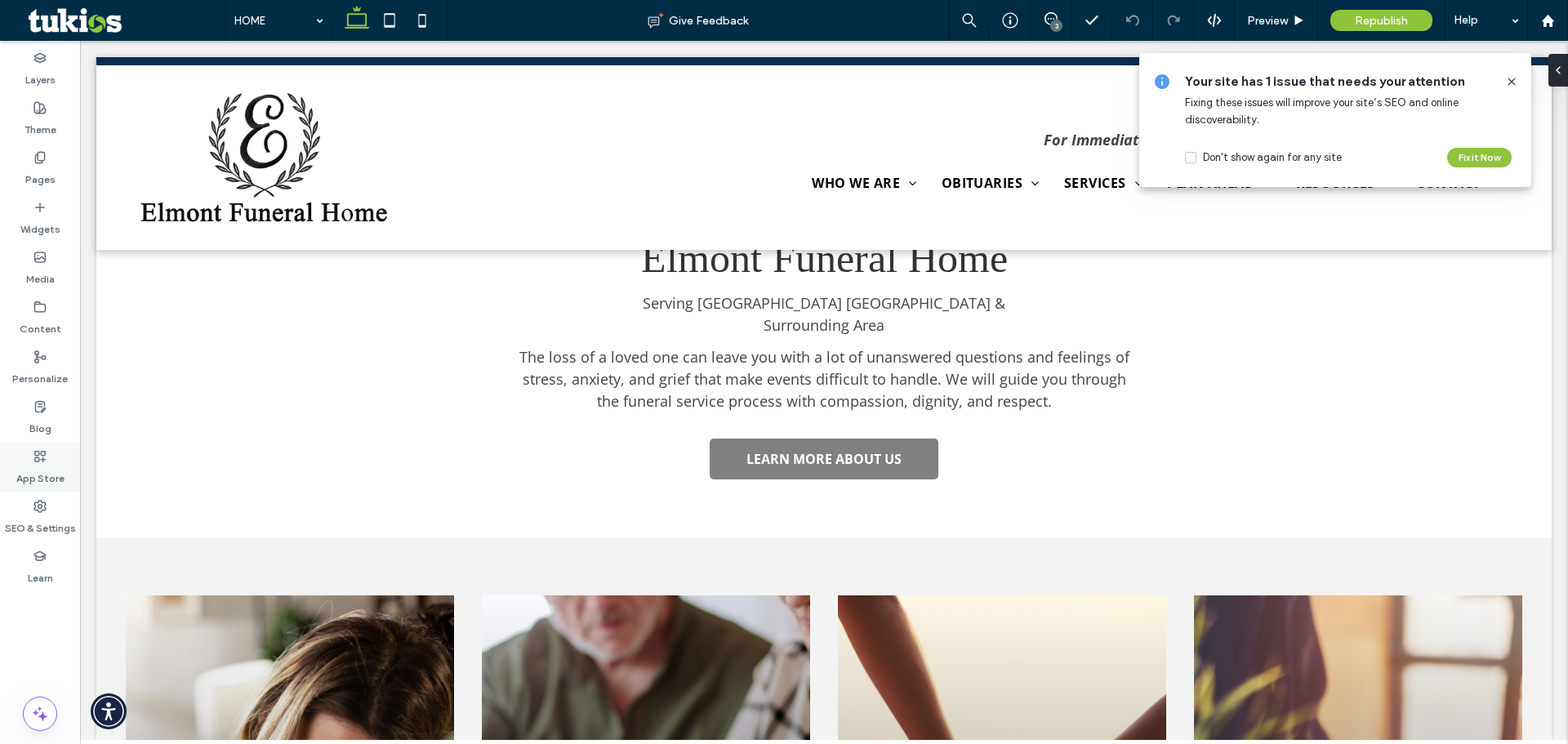
click at [44, 458] on icon at bounding box center [40, 457] width 13 height 13
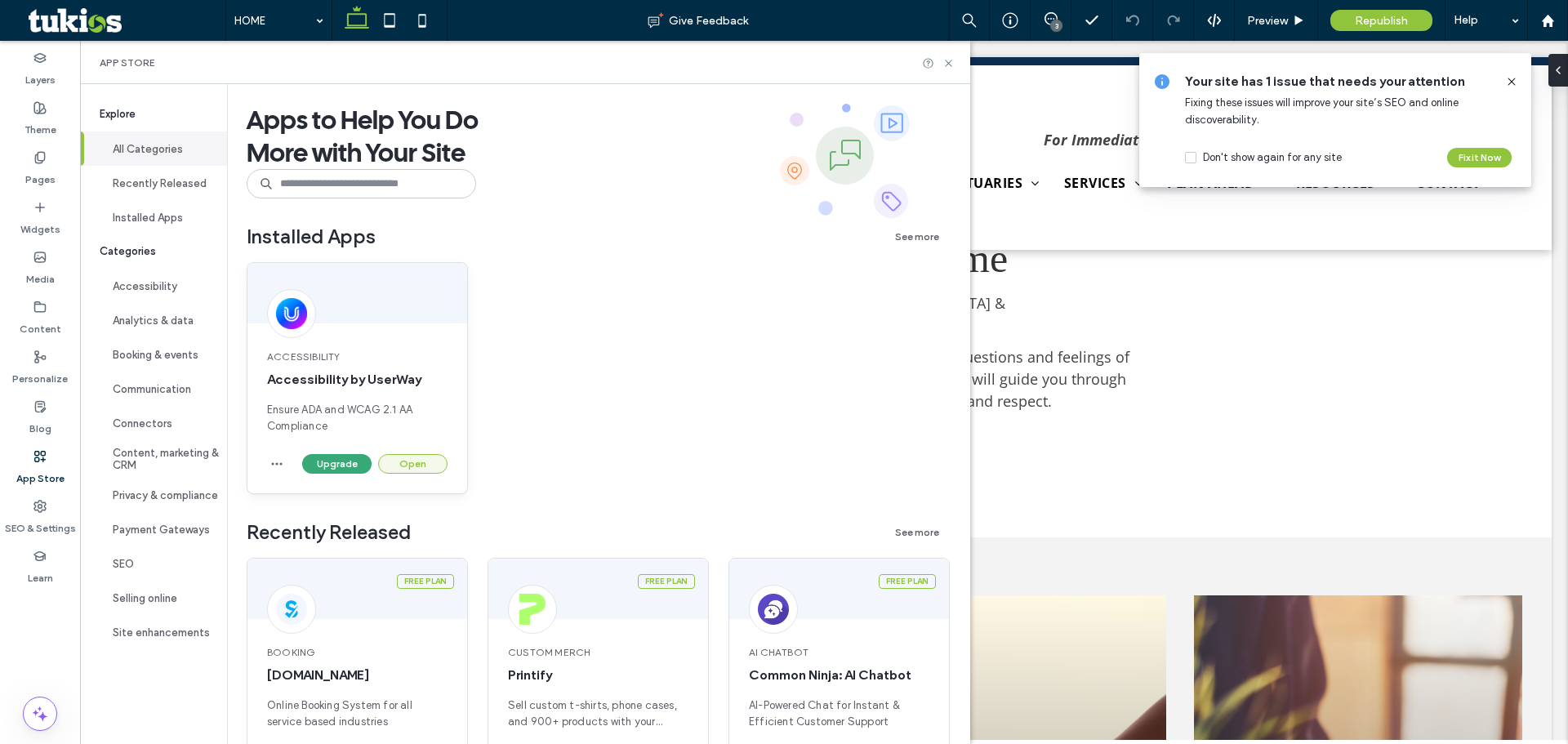
click at [416, 462] on button "Open" at bounding box center [413, 463] width 70 height 19
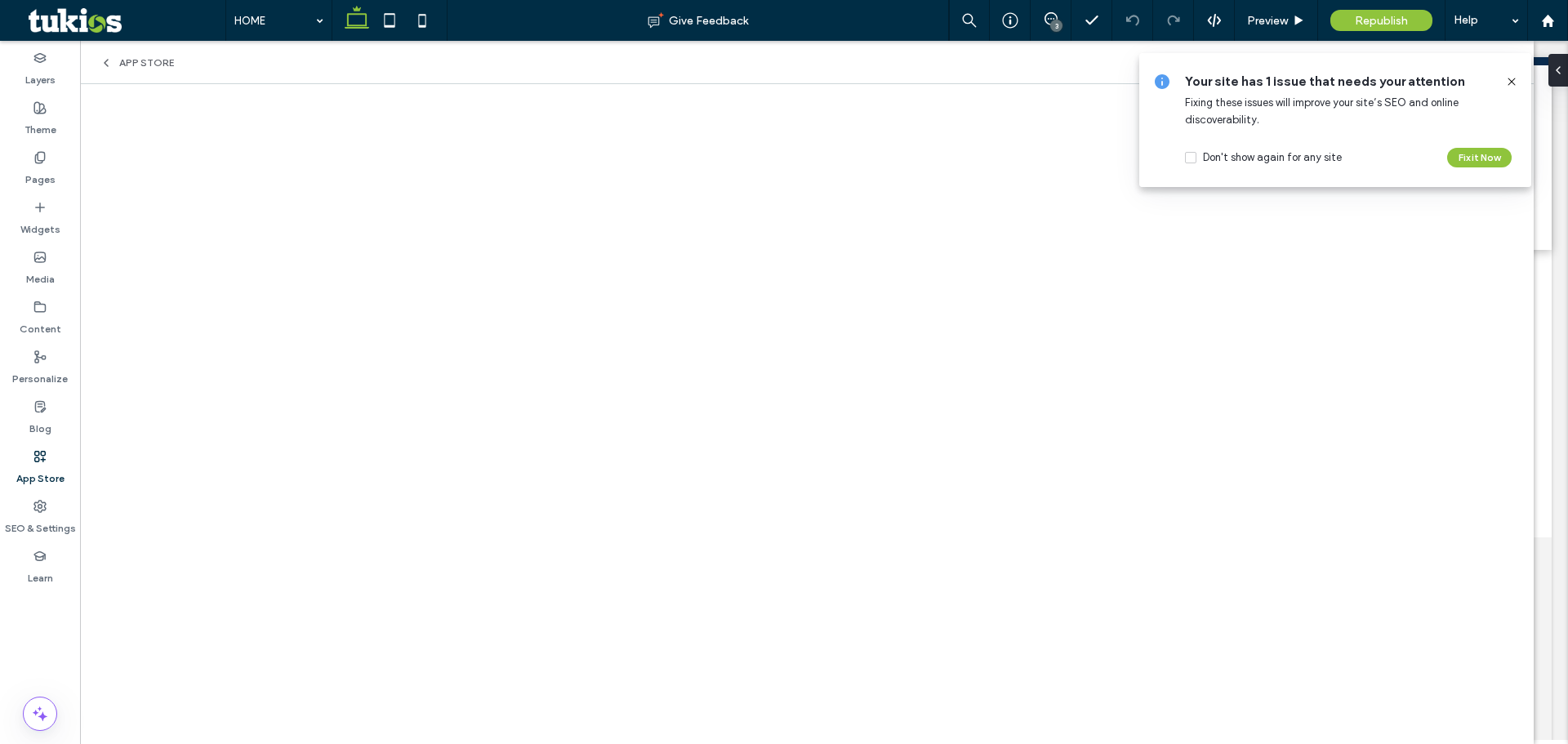
click at [1513, 77] on icon at bounding box center [1512, 82] width 13 height 13
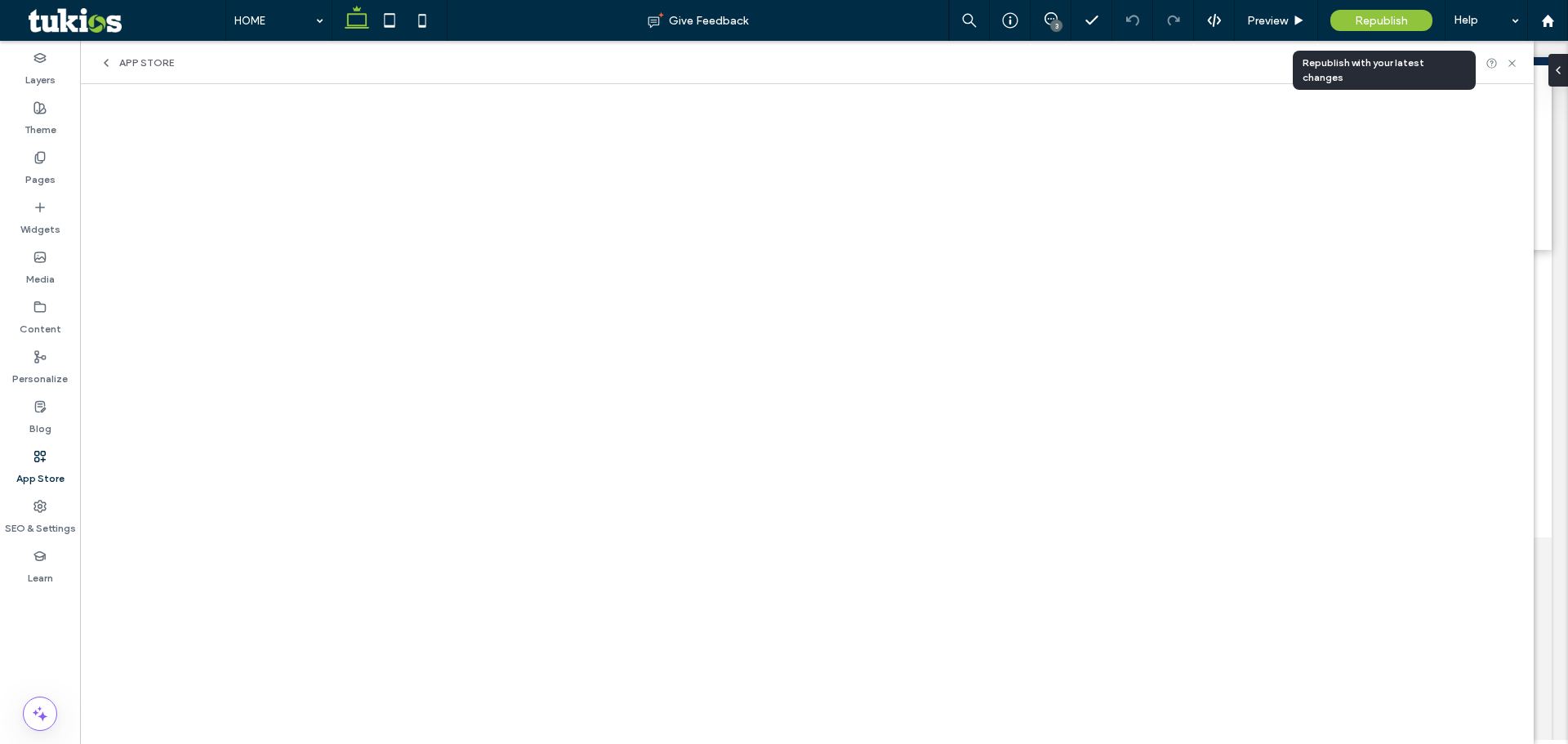
click at [1414, 25] on div "Republish" at bounding box center [1381, 20] width 102 height 21
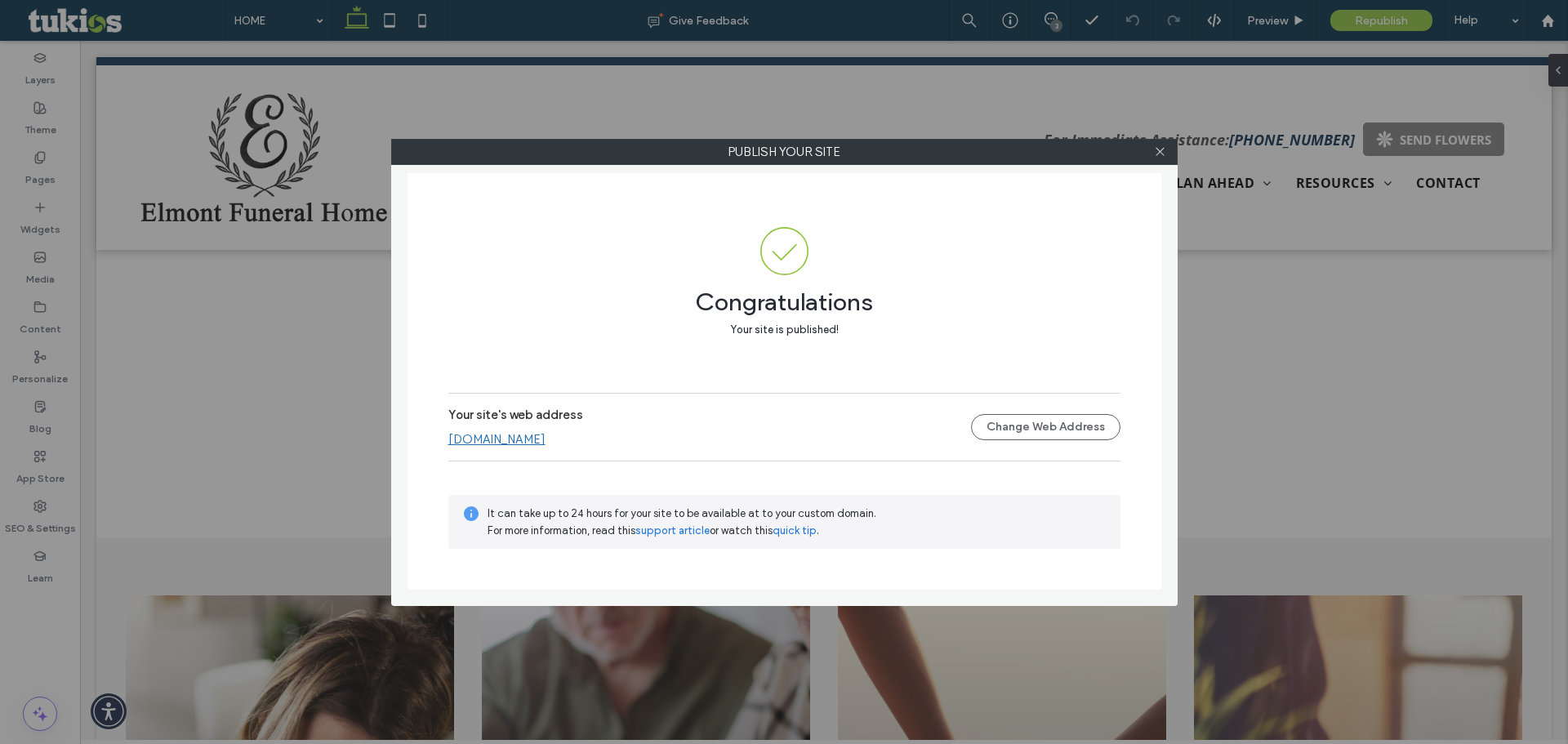
click at [546, 434] on link "www.elmontfuneralhomeltd.com" at bounding box center [497, 439] width 97 height 15
click at [1163, 145] on icon at bounding box center [1160, 150] width 12 height 12
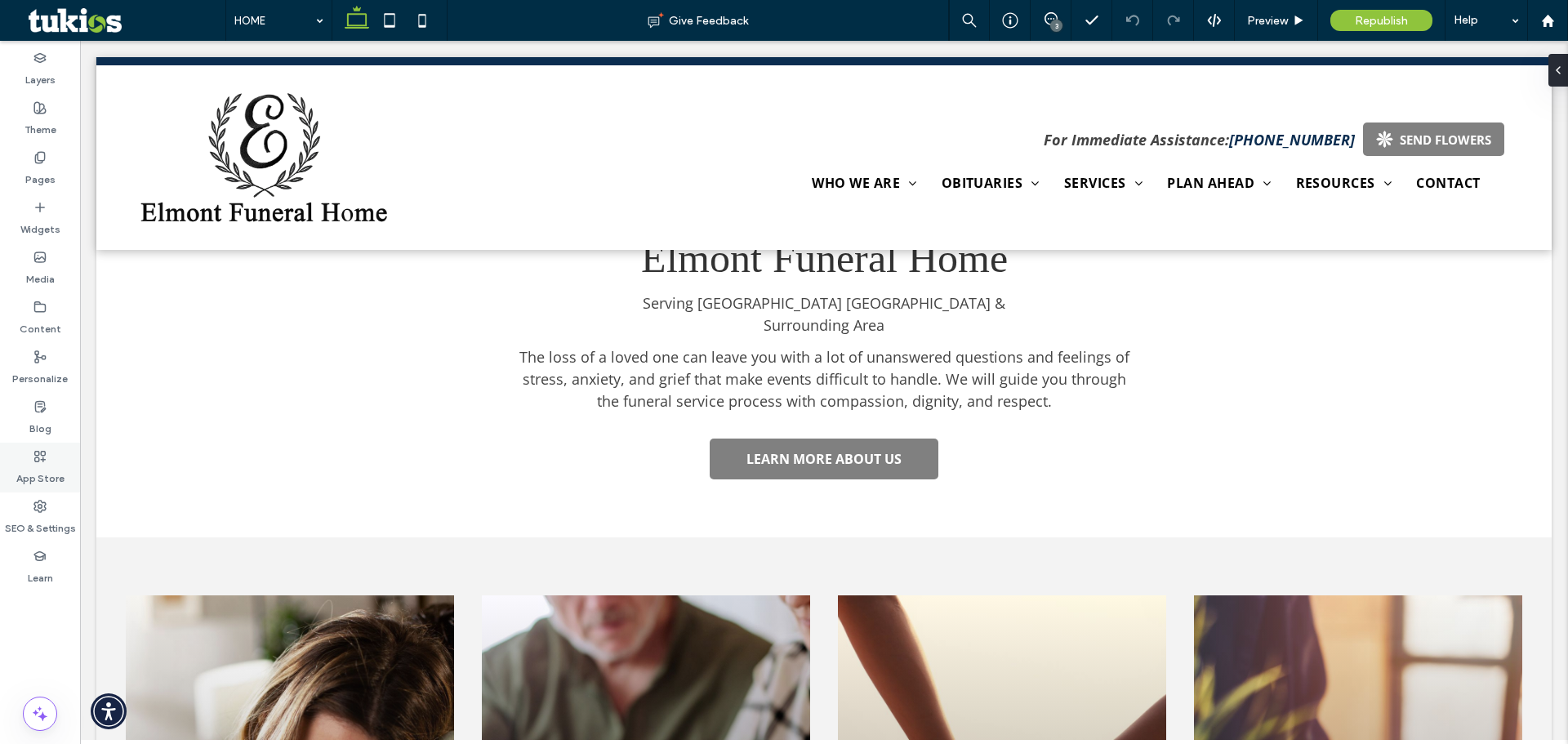
click at [40, 468] on label "App Store" at bounding box center [40, 474] width 49 height 23
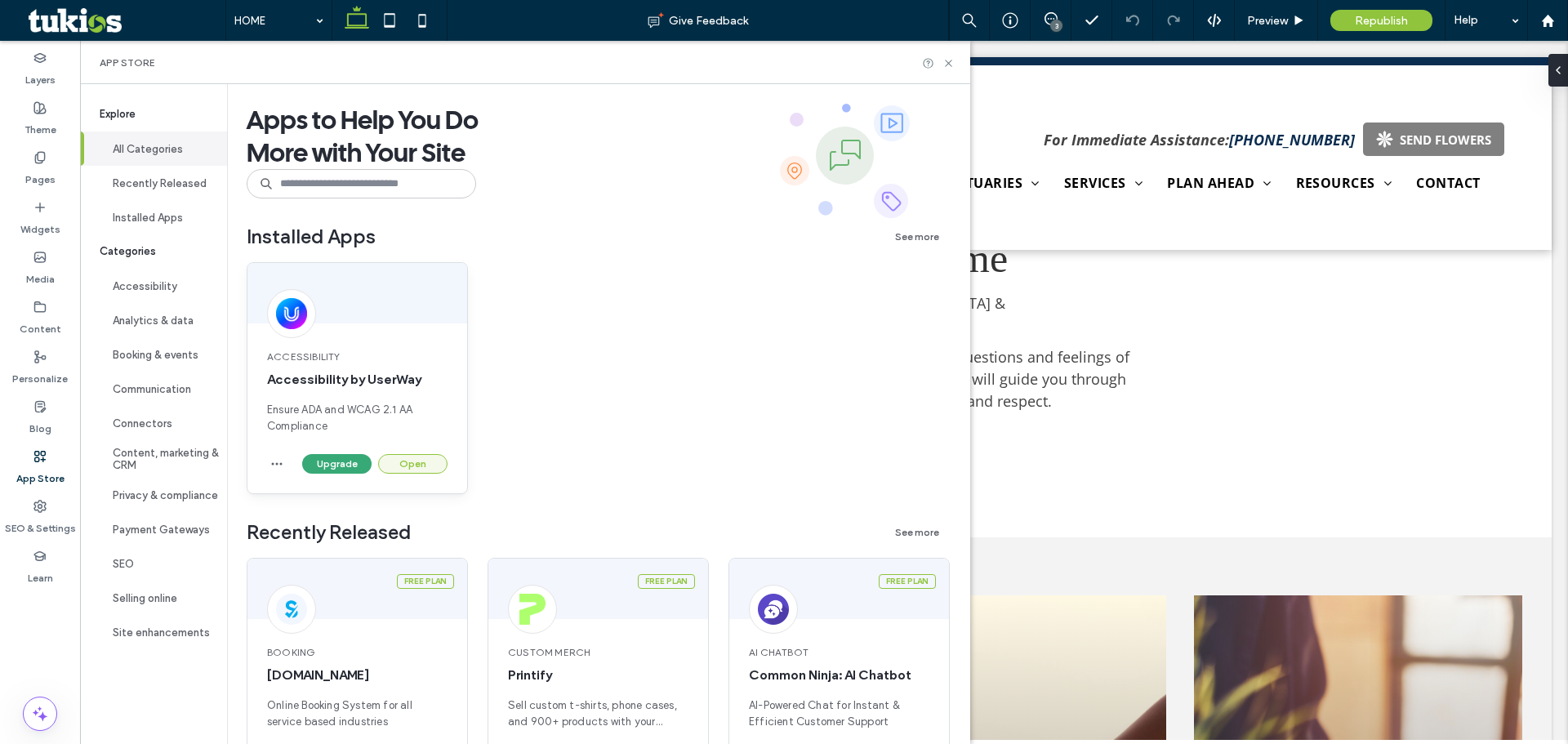
click at [415, 463] on button "Open" at bounding box center [413, 463] width 70 height 19
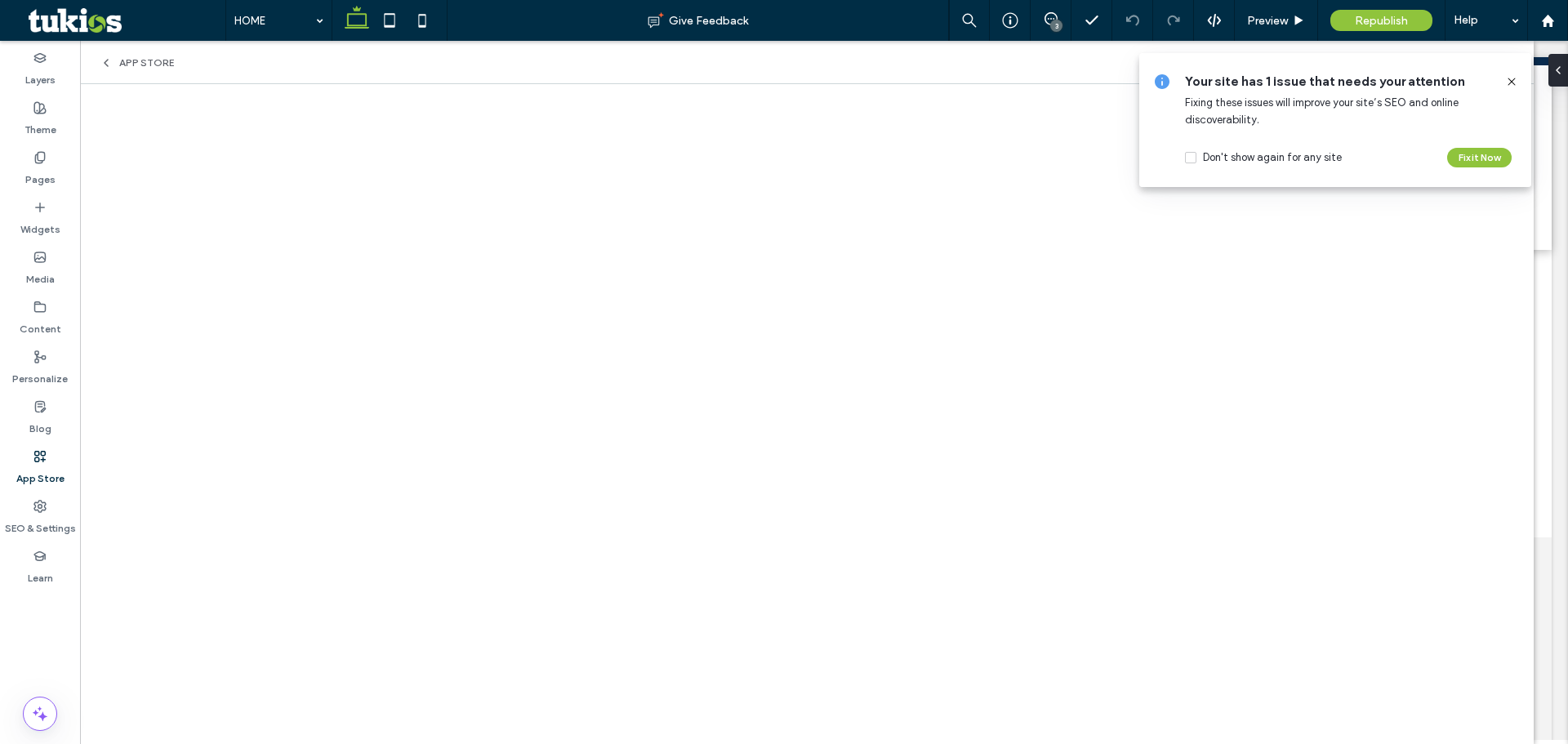
click at [1511, 79] on icon at bounding box center [1512, 82] width 13 height 13
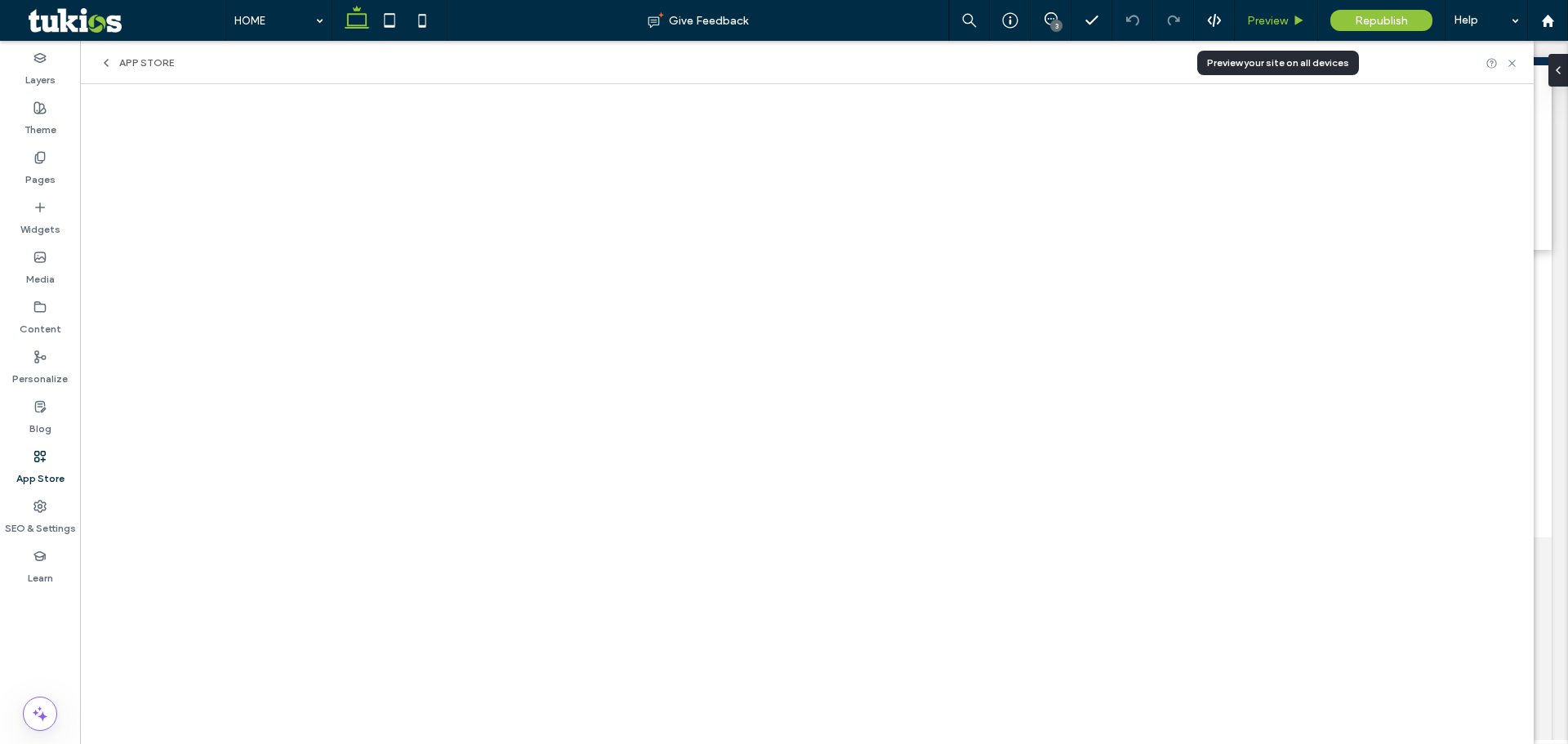
click at [1280, 19] on span "Preview" at bounding box center [1267, 20] width 41 height 14
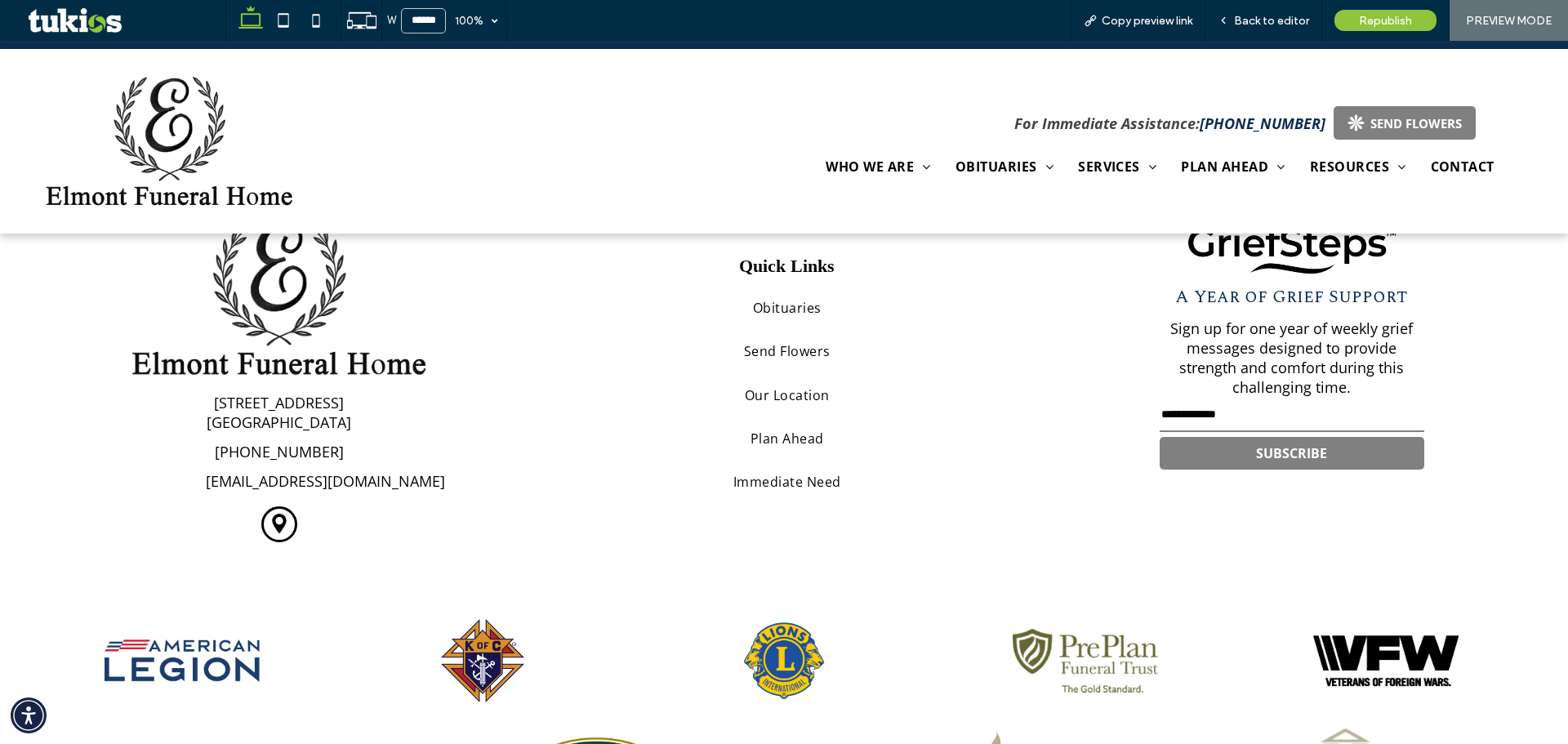
scroll to position [3044, 0]
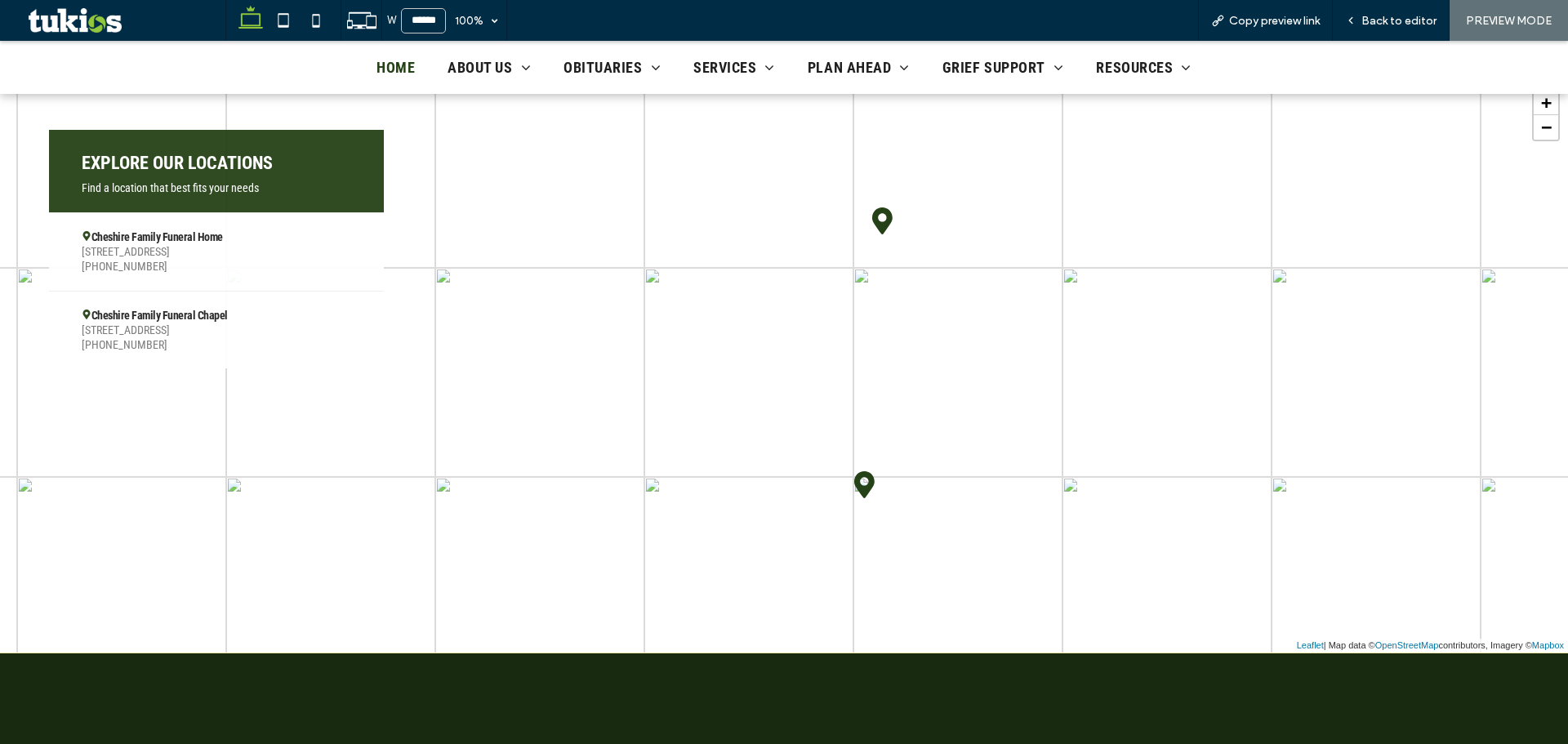
click at [138, 293] on div "Cheshire Family [GEOGRAPHIC_DATA] [STREET_ADDRESS] [PHONE_NUMBER]" at bounding box center [216, 329] width 335 height 78
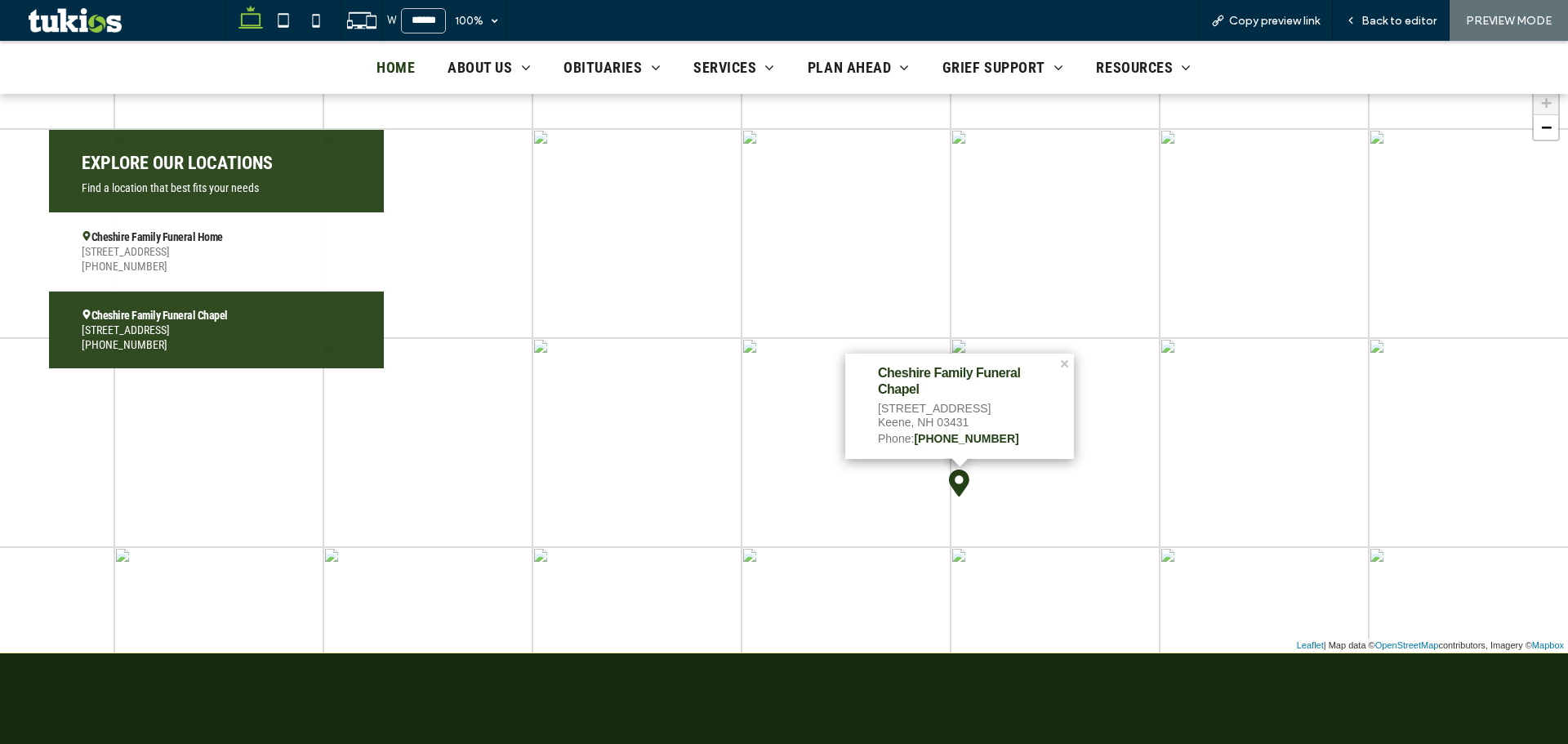
click at [282, 274] on div "Cheshire Family Funeral Home [STREET_ADDRESS] [PHONE_NUMBER]" at bounding box center [216, 250] width 335 height 78
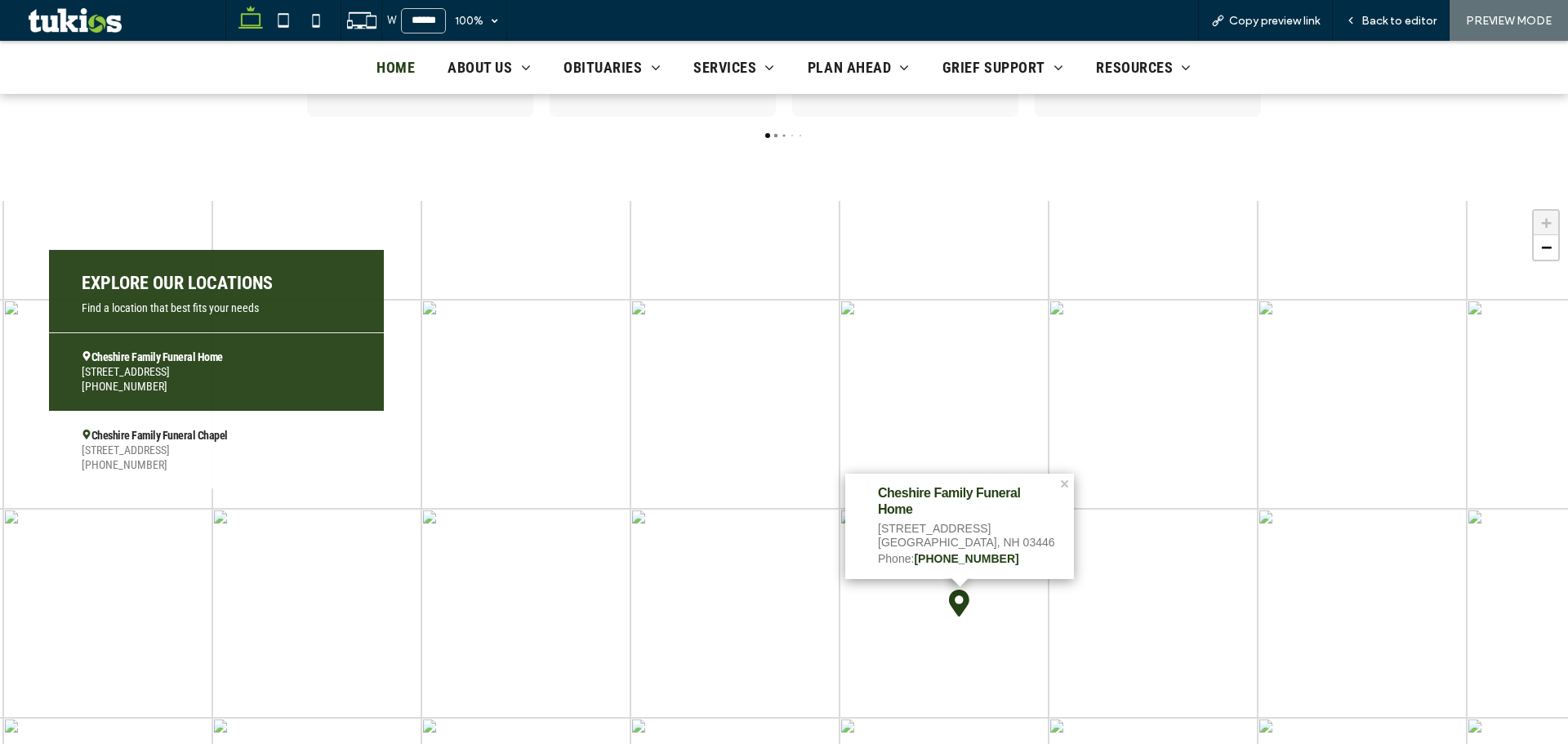
scroll to position [2042, 0]
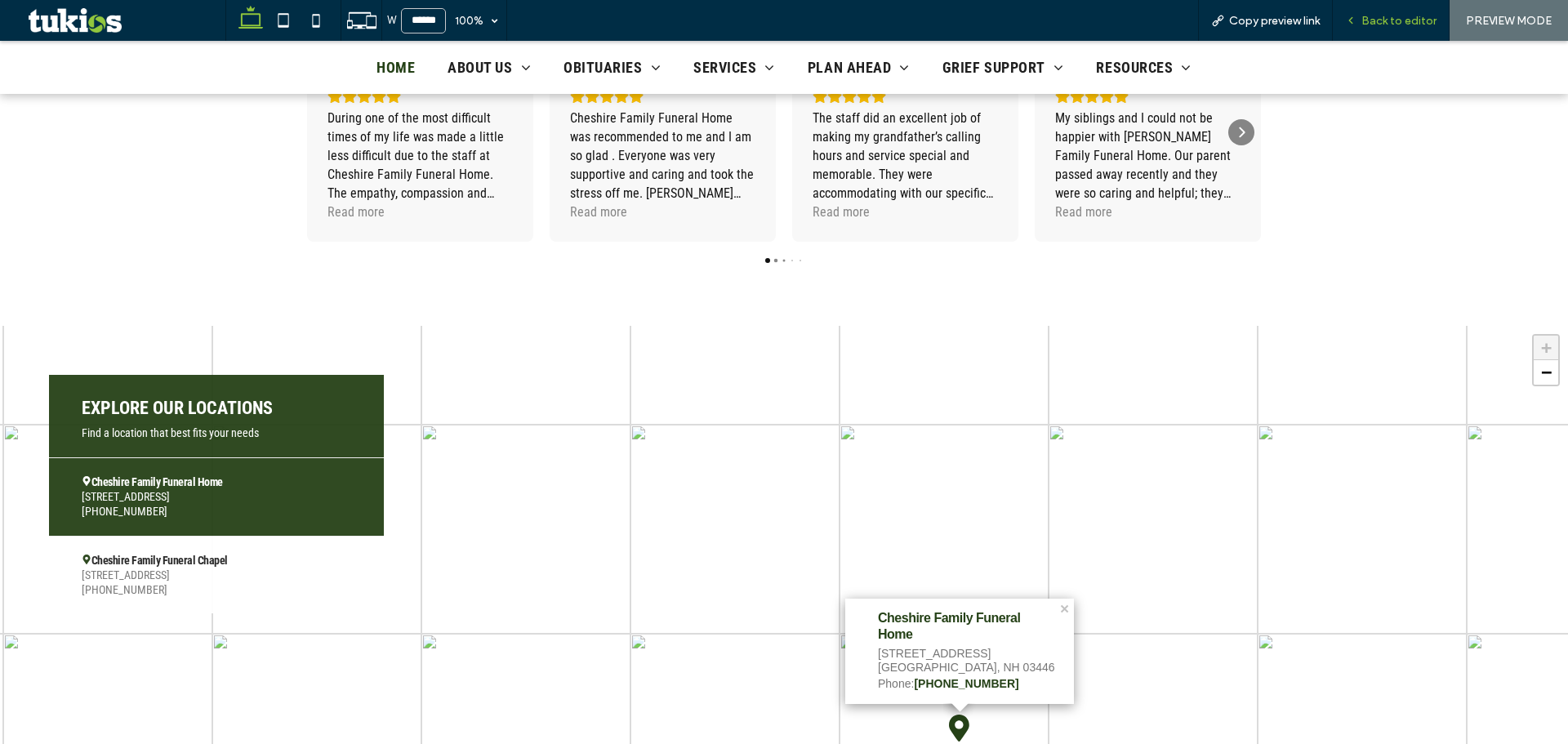
click at [1381, 17] on span "Back to editor" at bounding box center [1399, 20] width 75 height 14
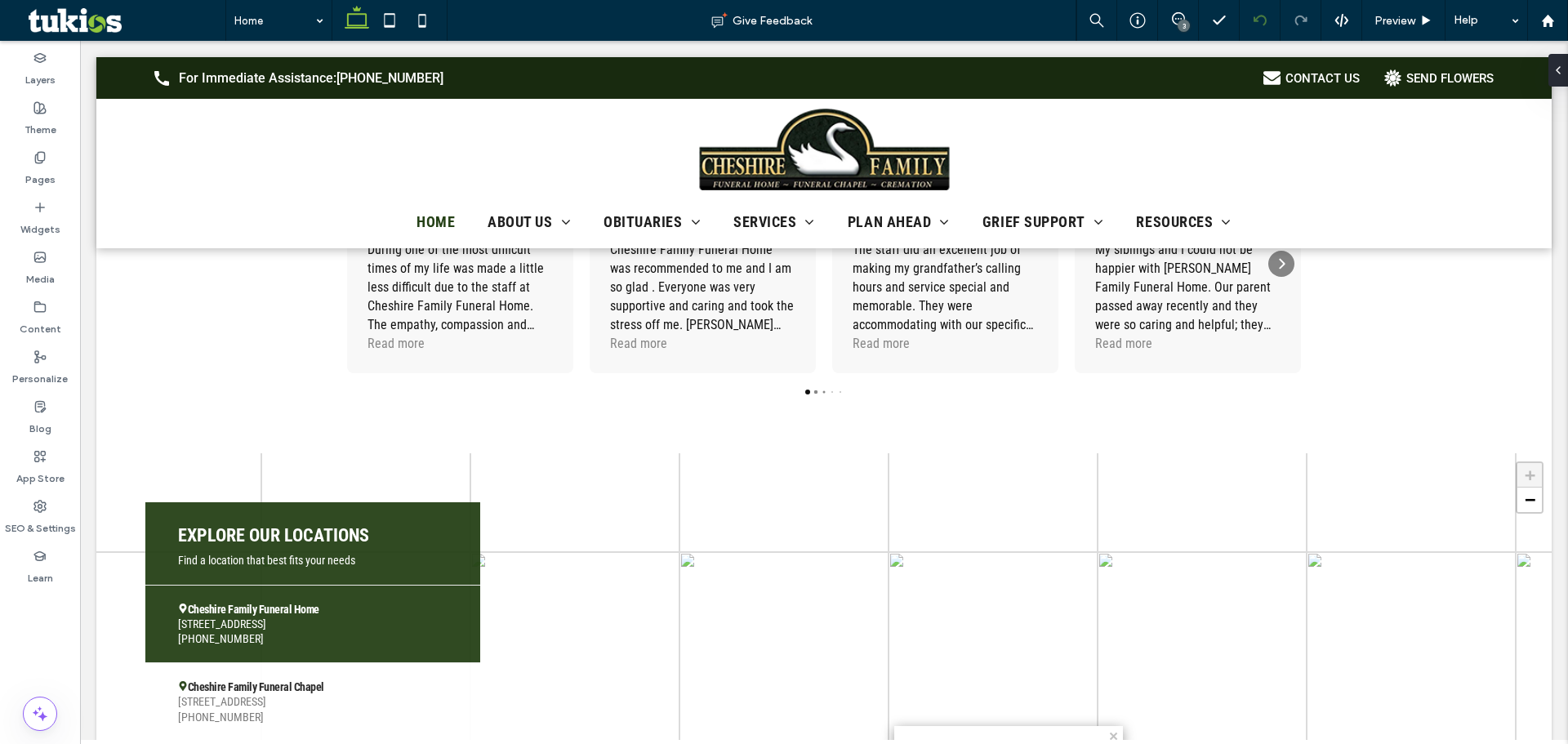
scroll to position [2049, 0]
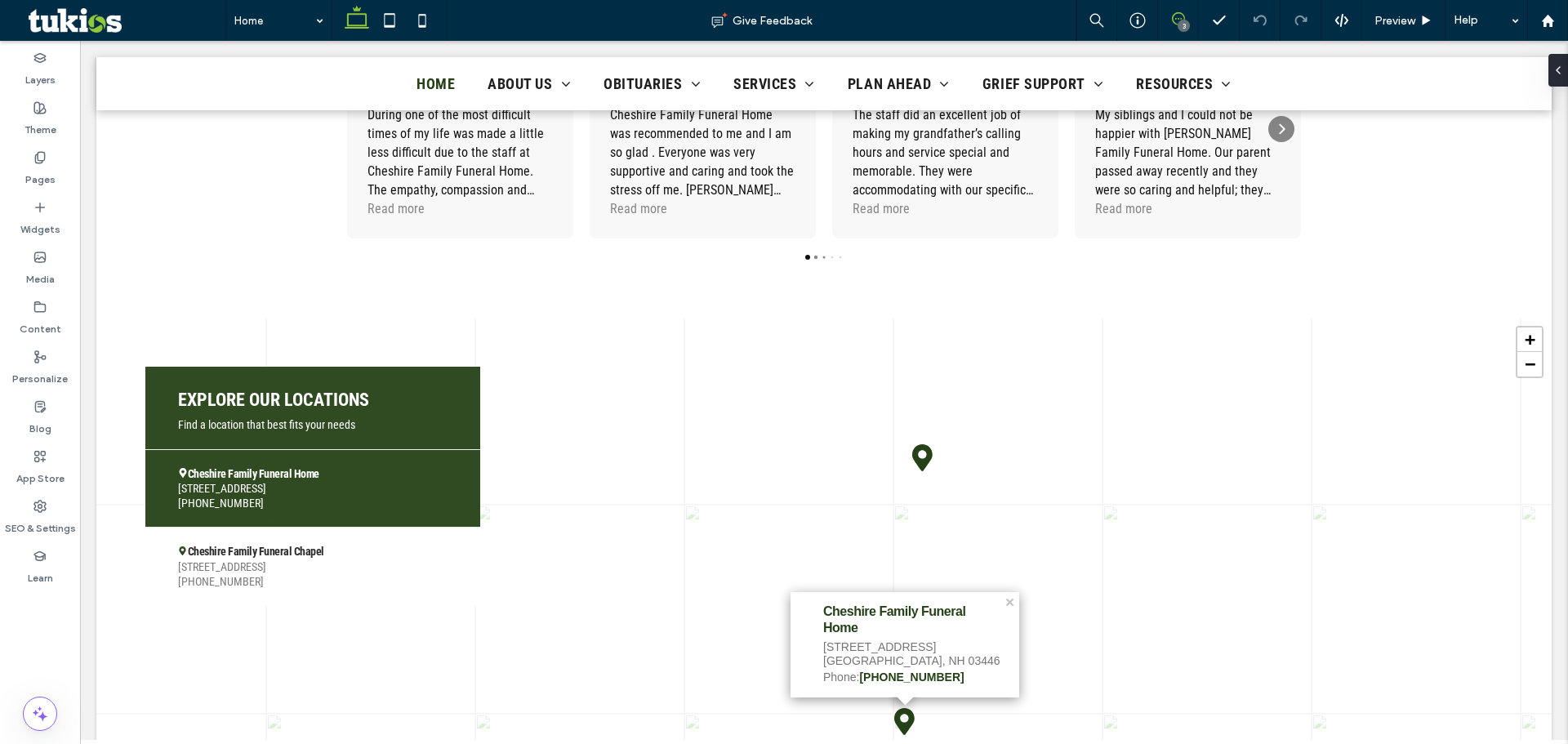
click at [1179, 18] on icon at bounding box center [1179, 18] width 13 height 13
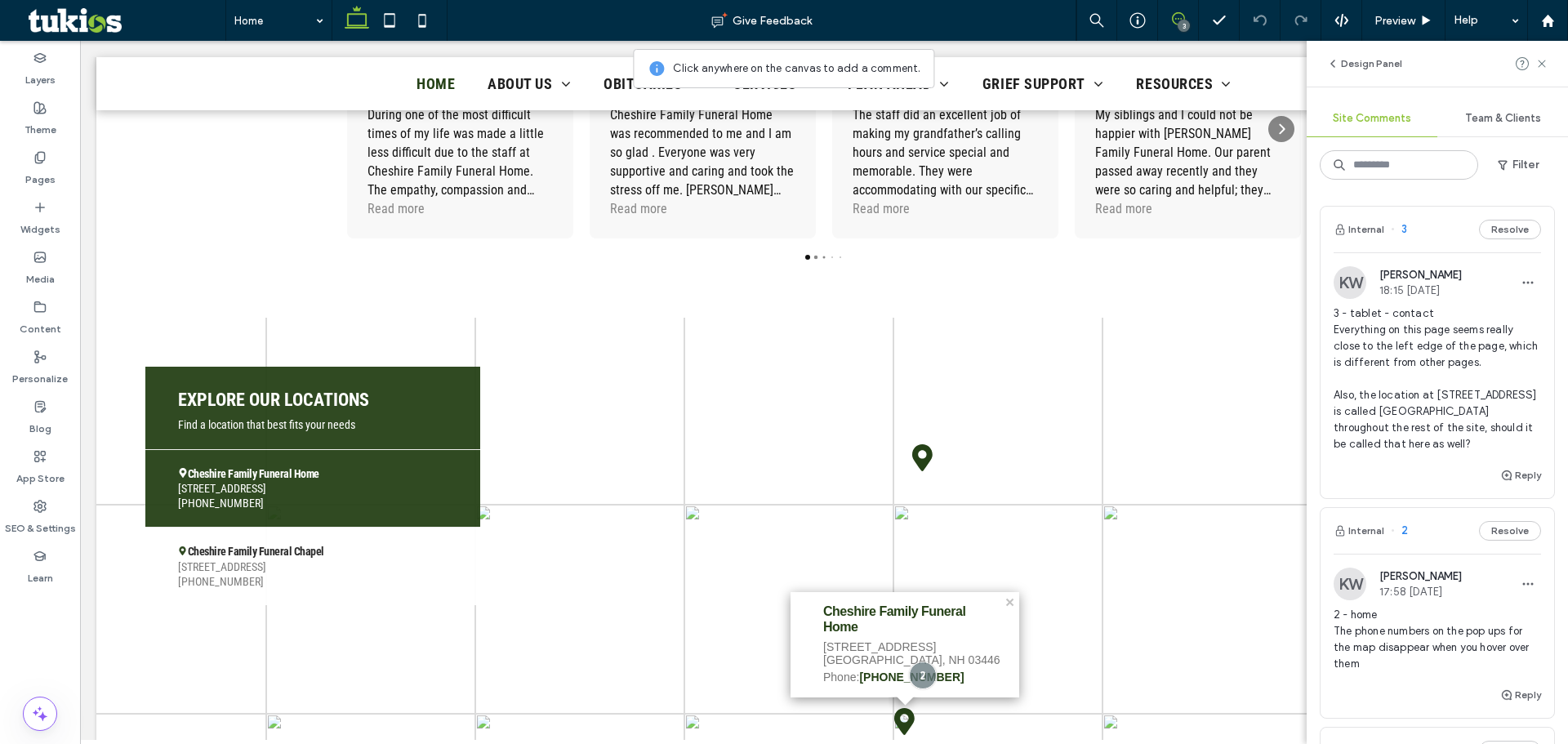
click at [1433, 361] on span "3 - tablet - contact Everything on this page seems really close to the left edg…" at bounding box center [1438, 379] width 207 height 147
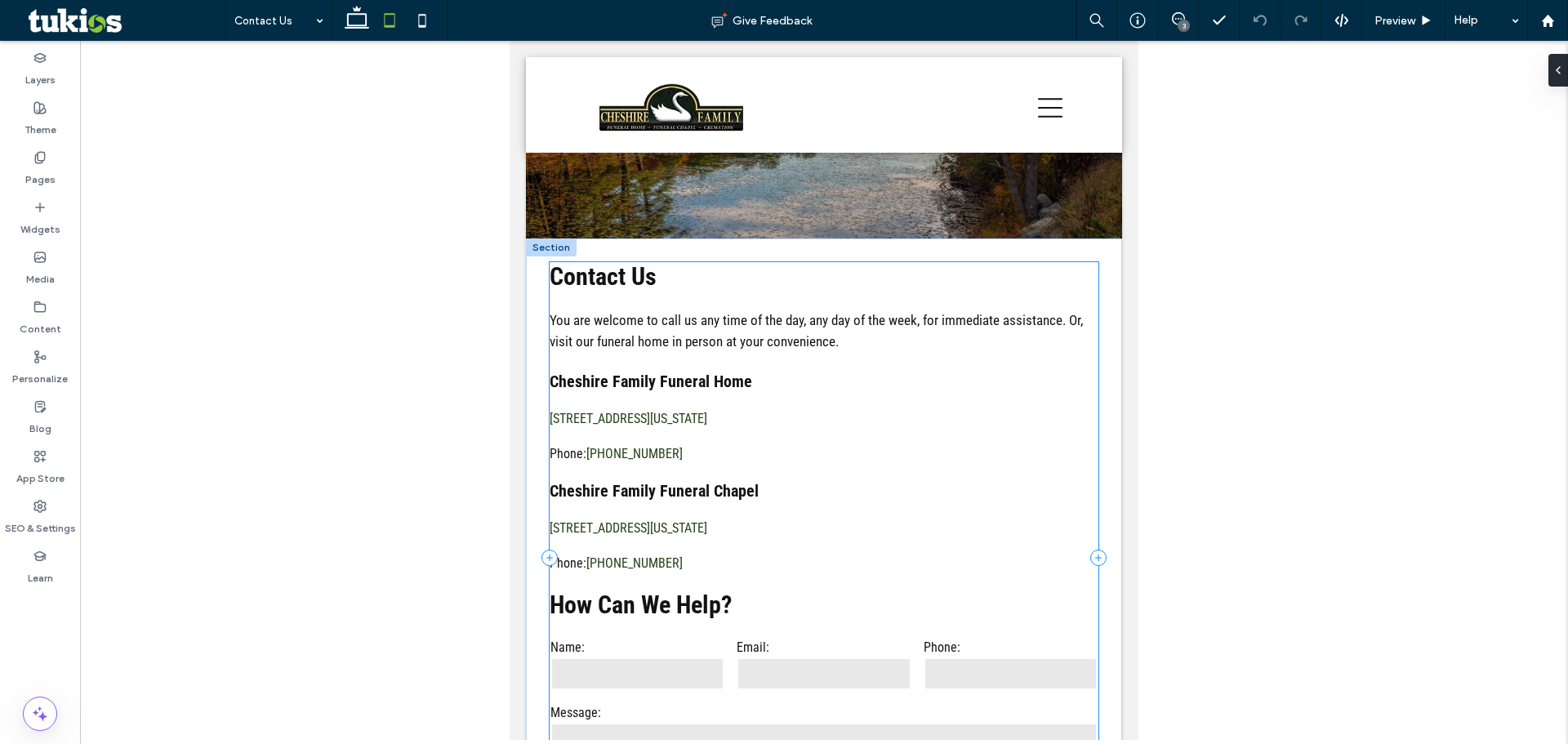
scroll to position [137, 0]
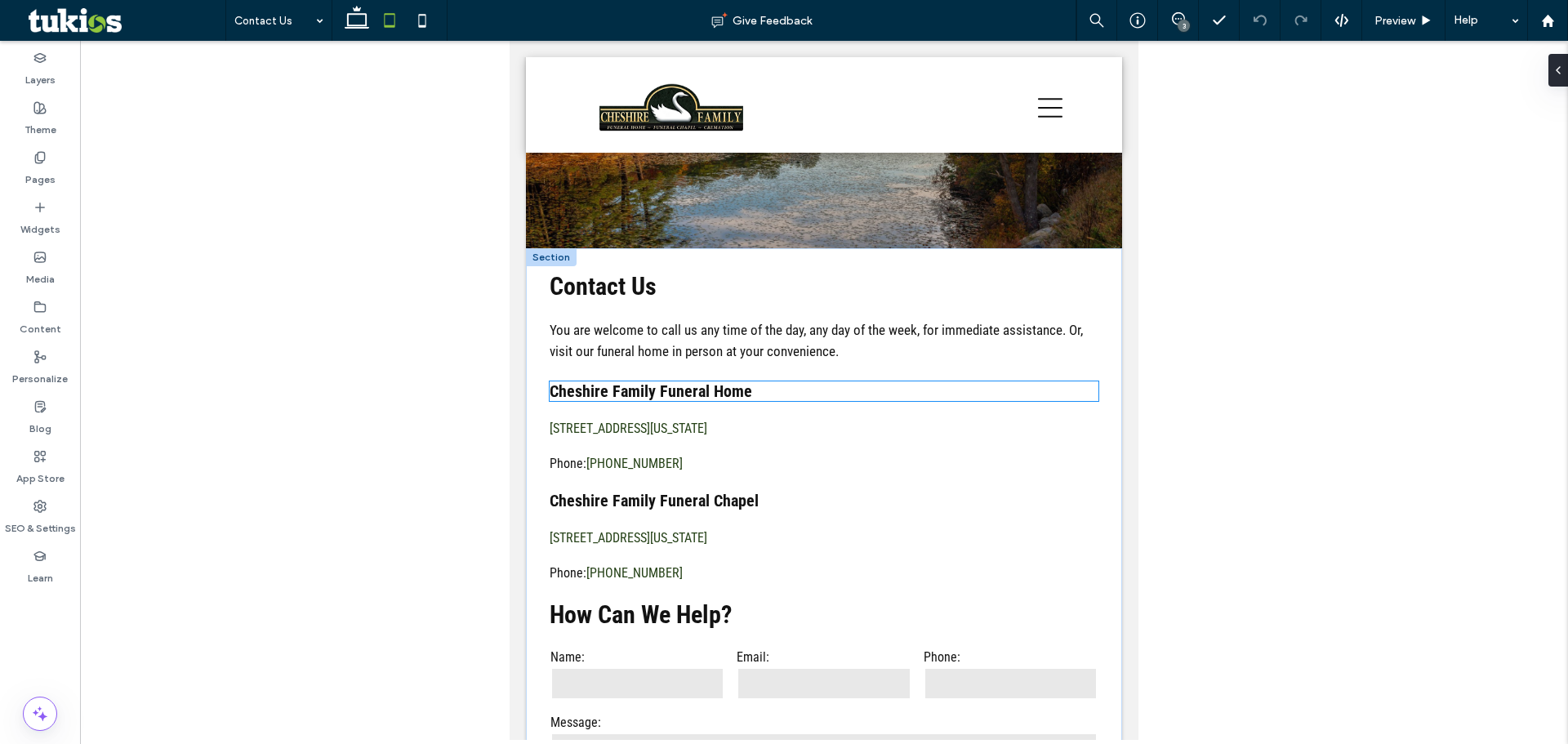
click at [776, 397] on h4 "Cheshire Family Funeral Home" at bounding box center [824, 391] width 549 height 19
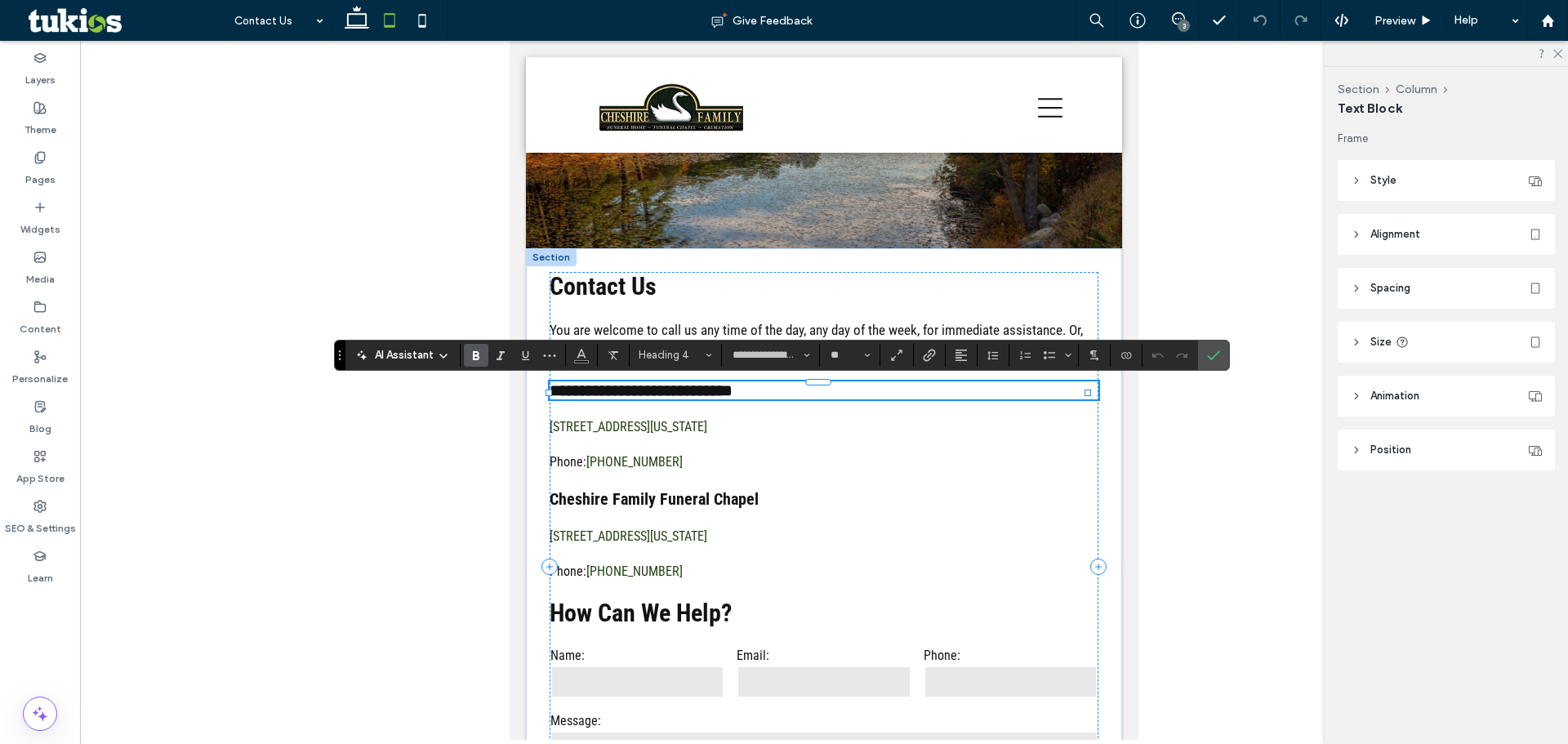
click at [766, 398] on h4 "**********" at bounding box center [824, 391] width 549 height 18
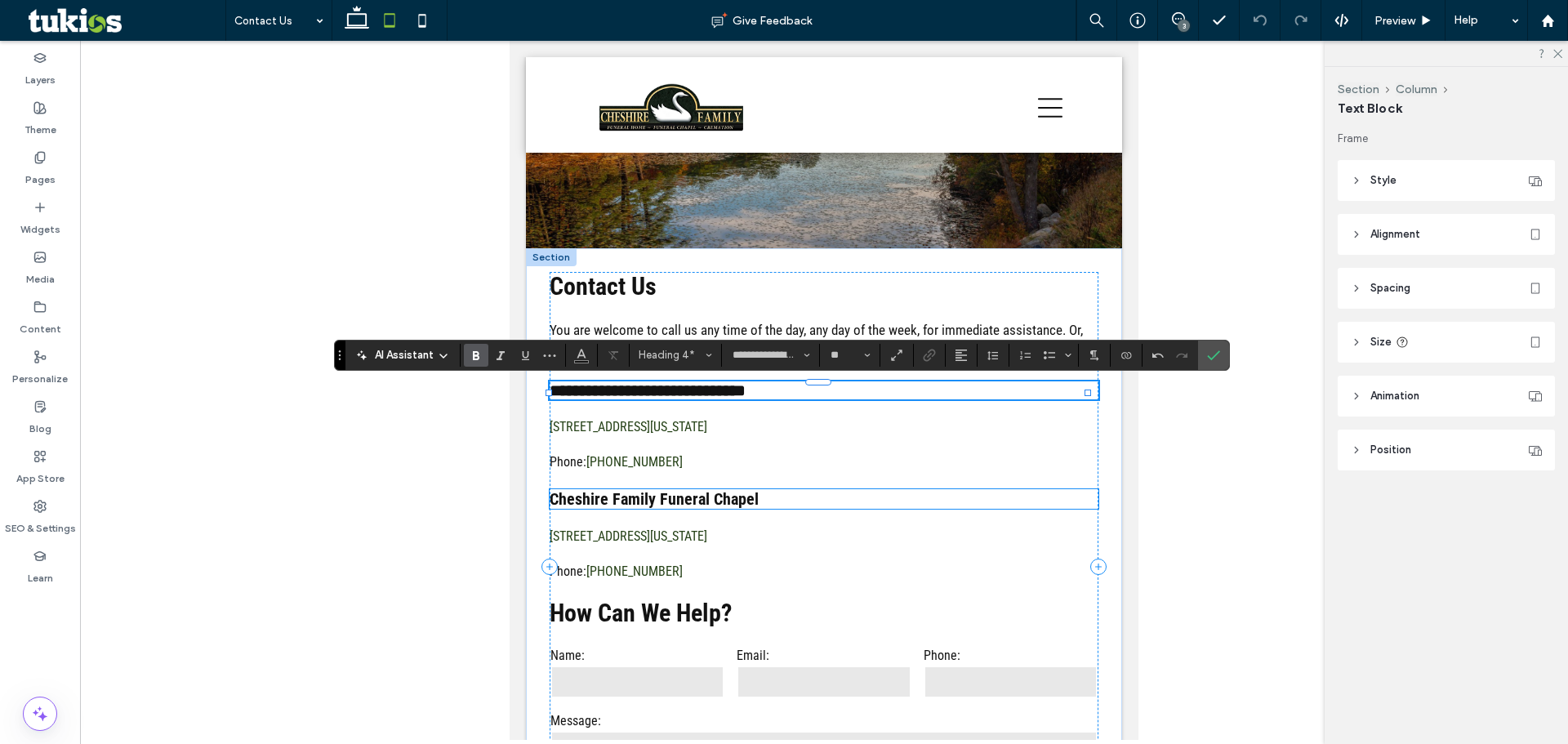
click at [776, 501] on h4 "Cheshire Family Funeral Chapel" at bounding box center [824, 498] width 549 height 19
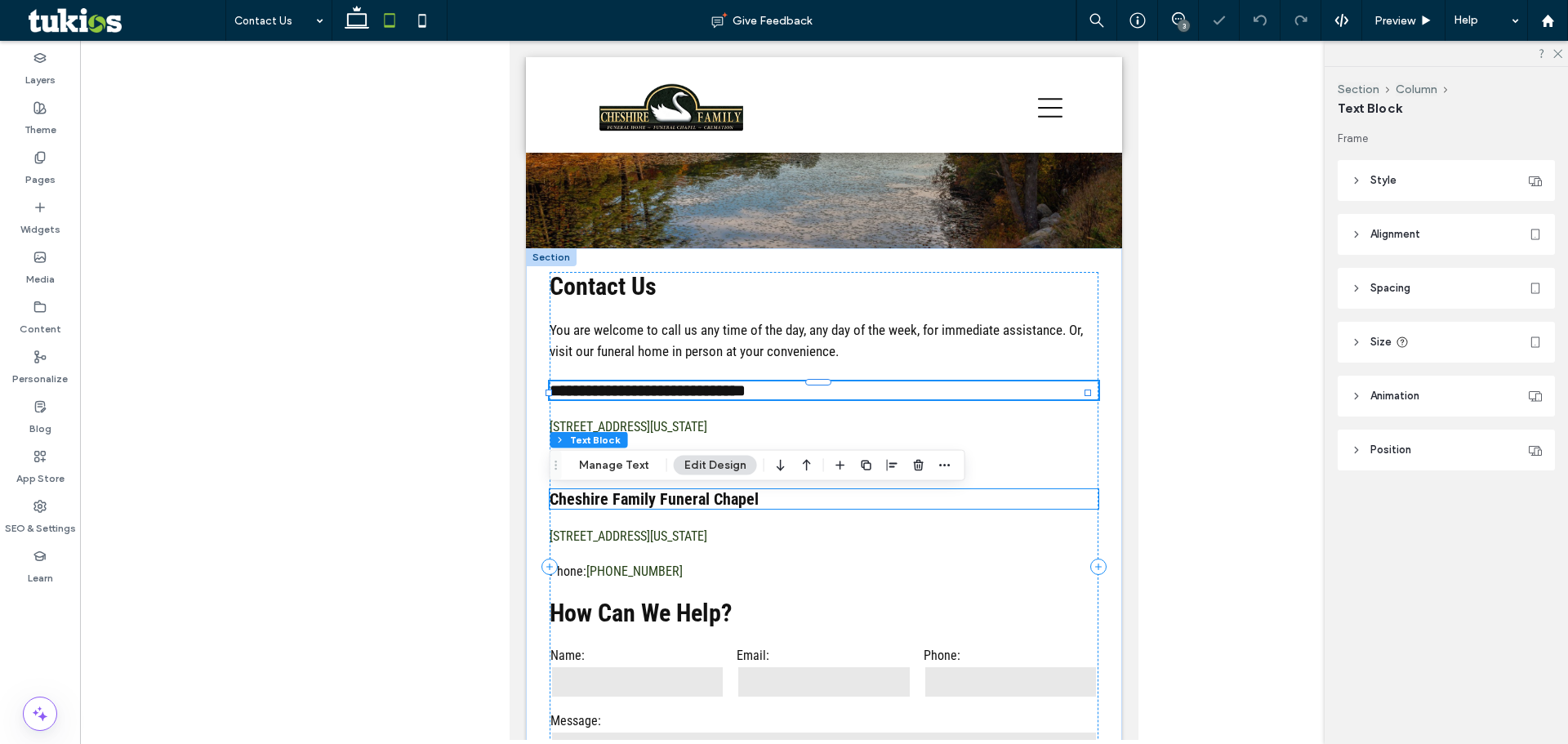
click at [776, 501] on h4 "Cheshire Family Funeral Chapel" at bounding box center [824, 498] width 549 height 19
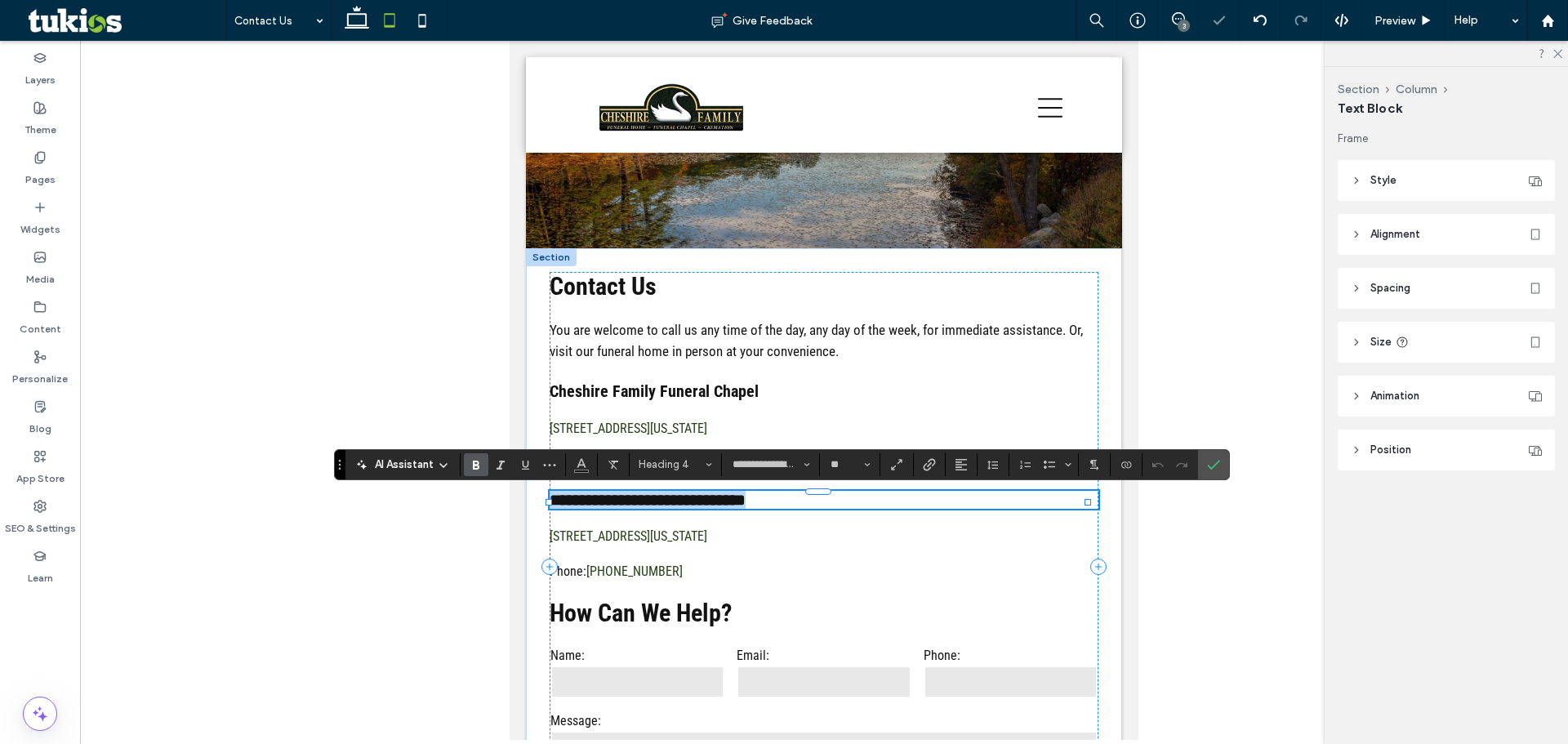
click at [776, 501] on h4 "**********" at bounding box center [824, 500] width 549 height 18
click at [785, 505] on h4 "**********" at bounding box center [824, 500] width 549 height 18
click at [1207, 465] on use "Confirm" at bounding box center [1214, 464] width 13 height 10
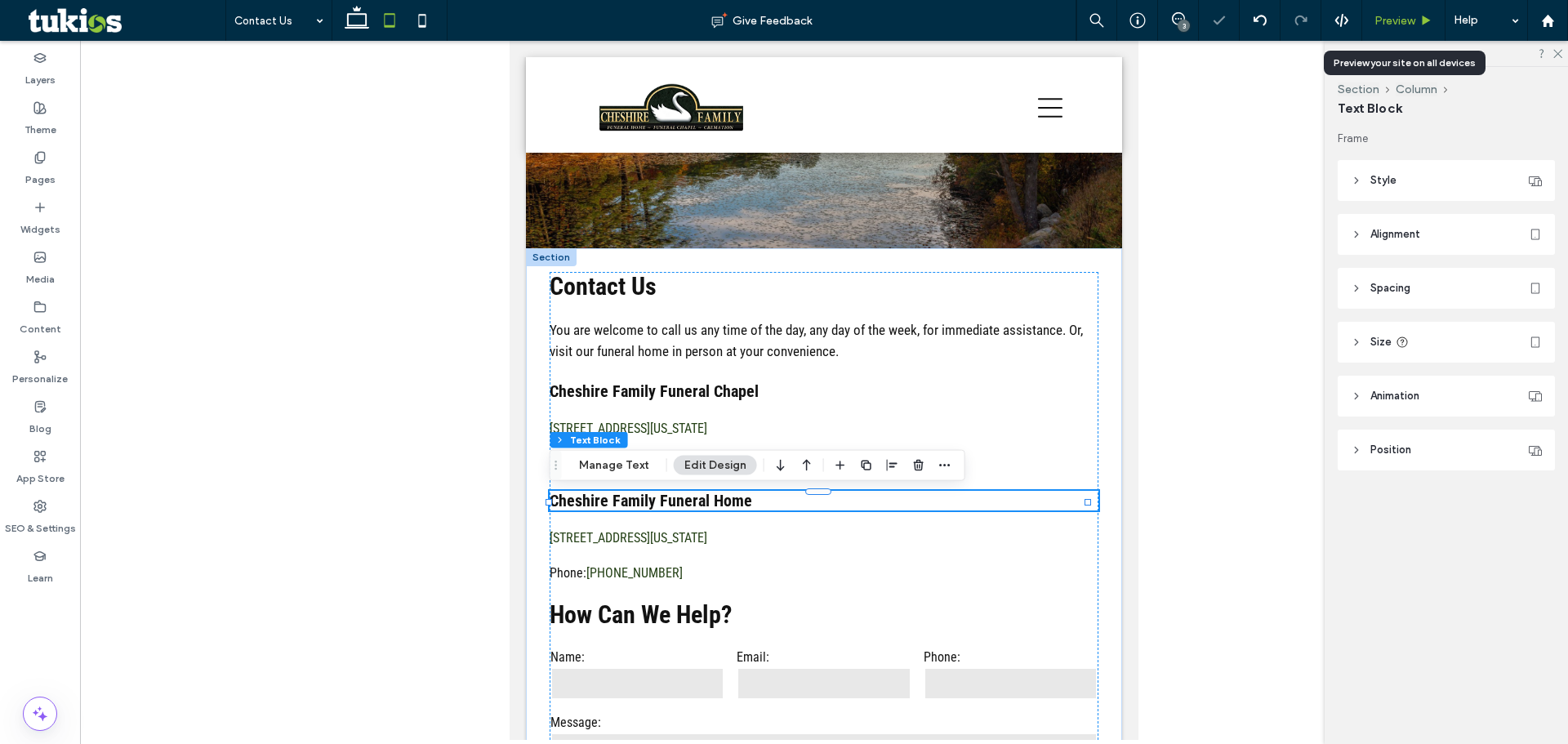
click at [1397, 24] on span "Preview" at bounding box center [1395, 20] width 41 height 14
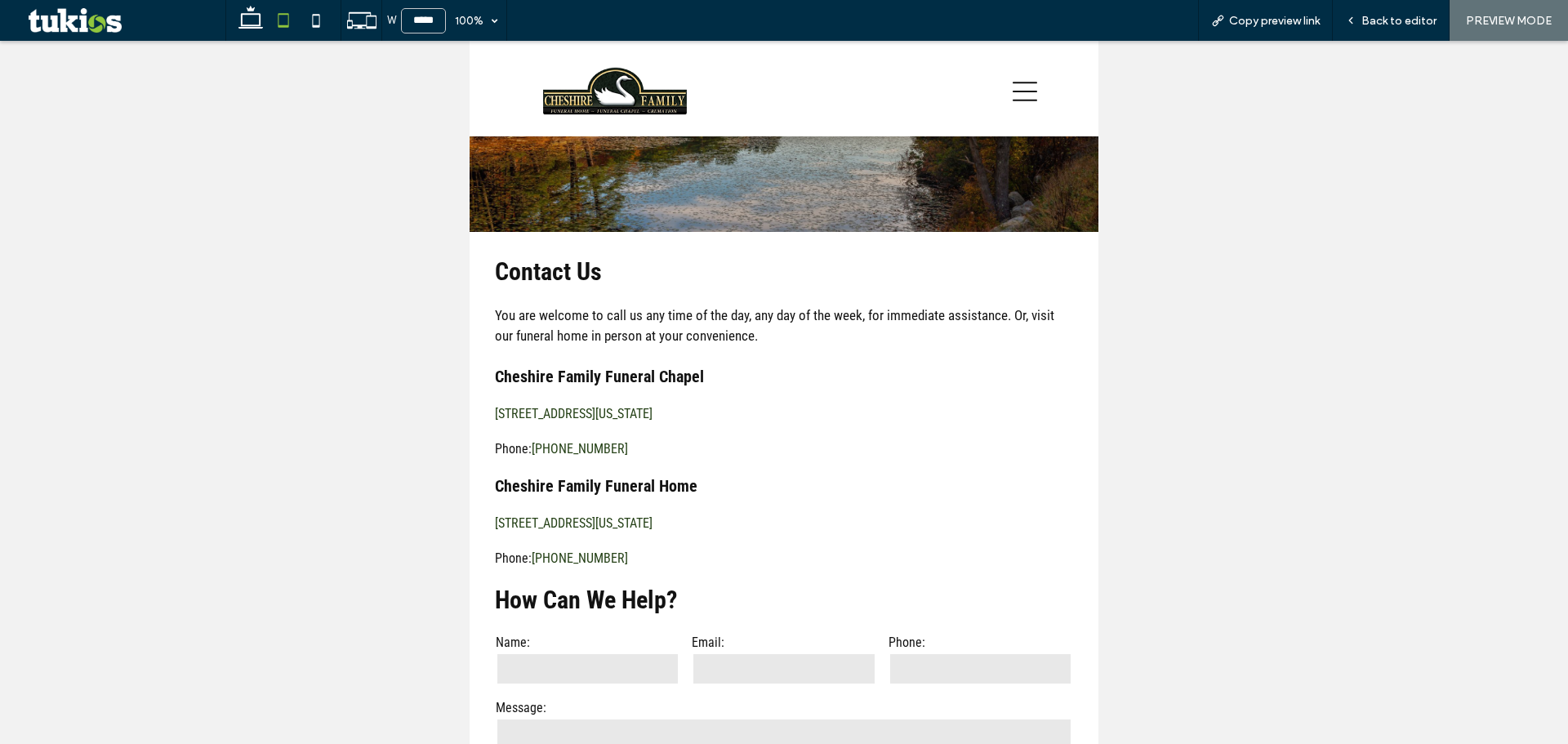
scroll to position [120, 0]
